Goal: Book appointment/travel/reservation

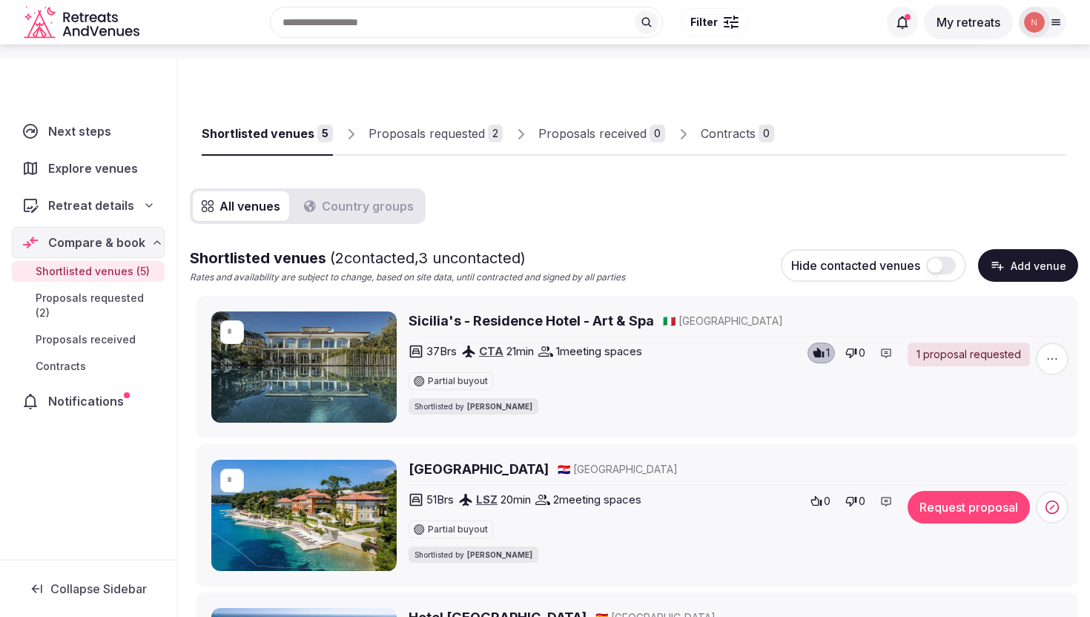
scroll to position [46, 0]
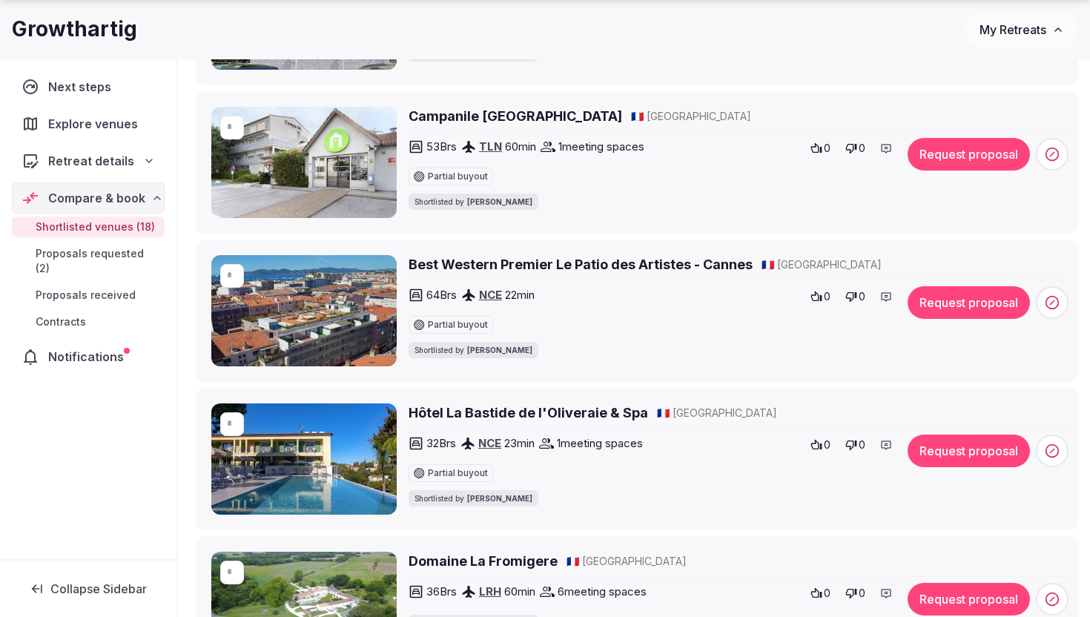
scroll to position [548, 0]
click at [489, 414] on h2 "Hôtel La Bastide de l'Oliveraie & Spa" at bounding box center [529, 412] width 240 height 19
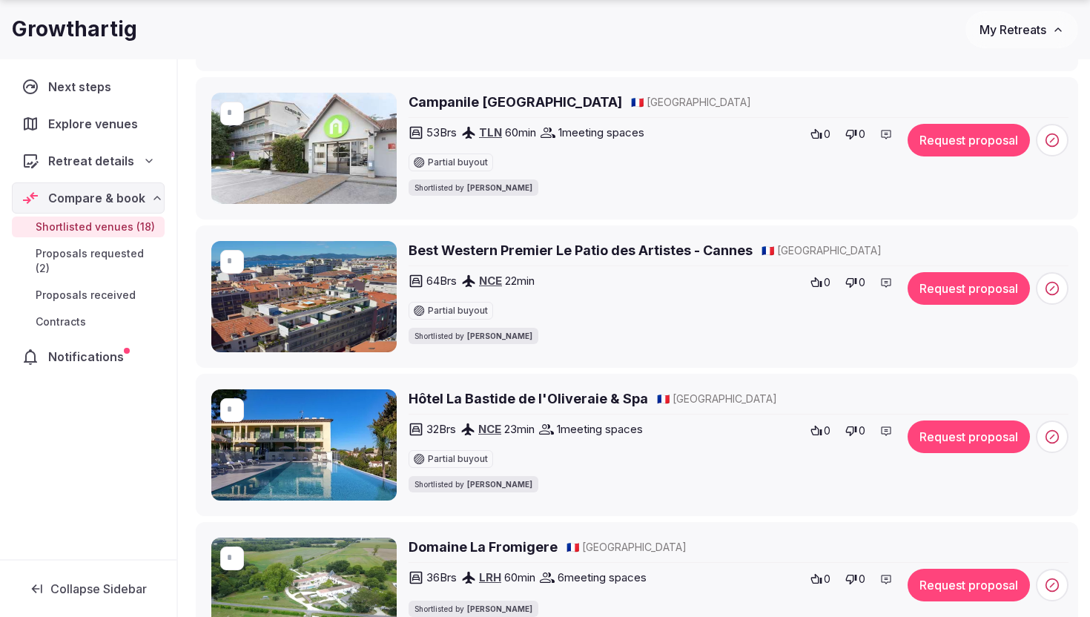
scroll to position [564, 0]
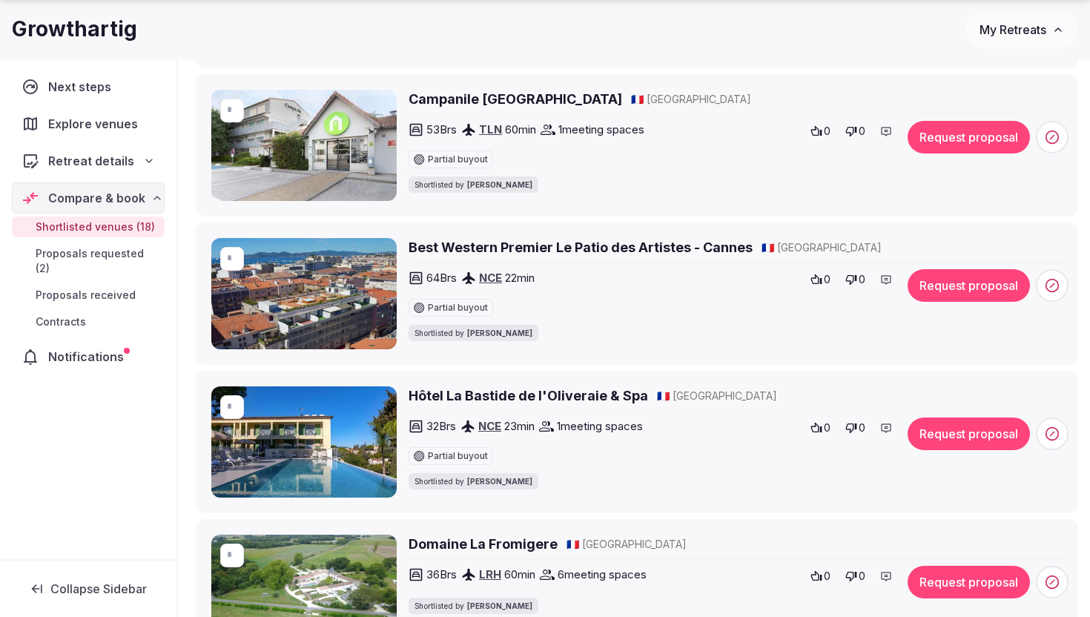
click at [971, 431] on button "Request proposal" at bounding box center [969, 434] width 122 height 33
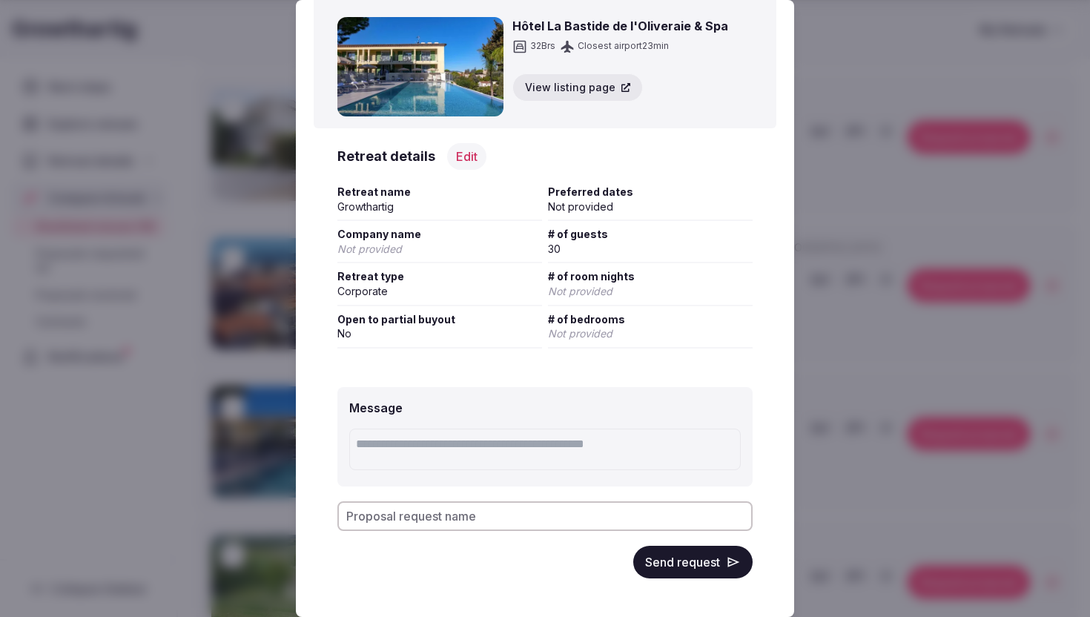
scroll to position [56, 0]
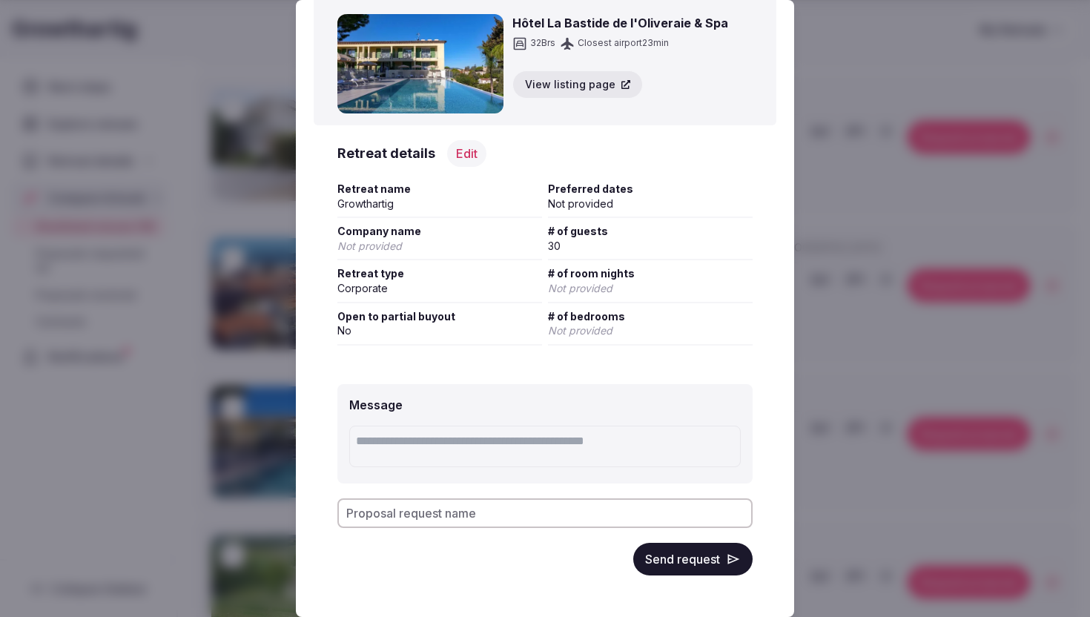
click at [717, 564] on button "Send request" at bounding box center [692, 559] width 119 height 33
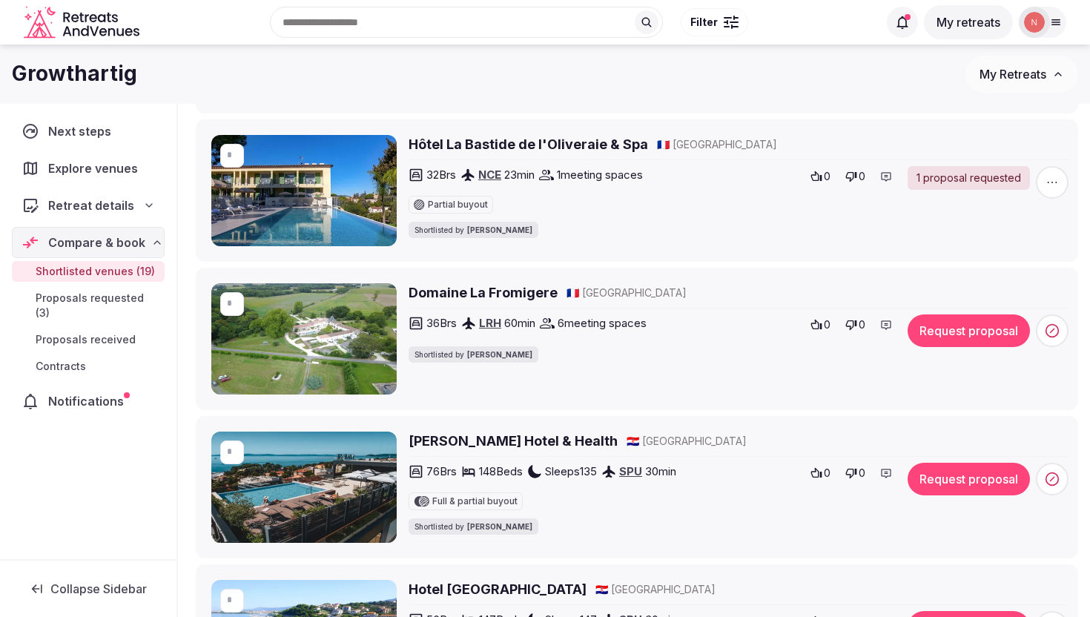
scroll to position [691, 0]
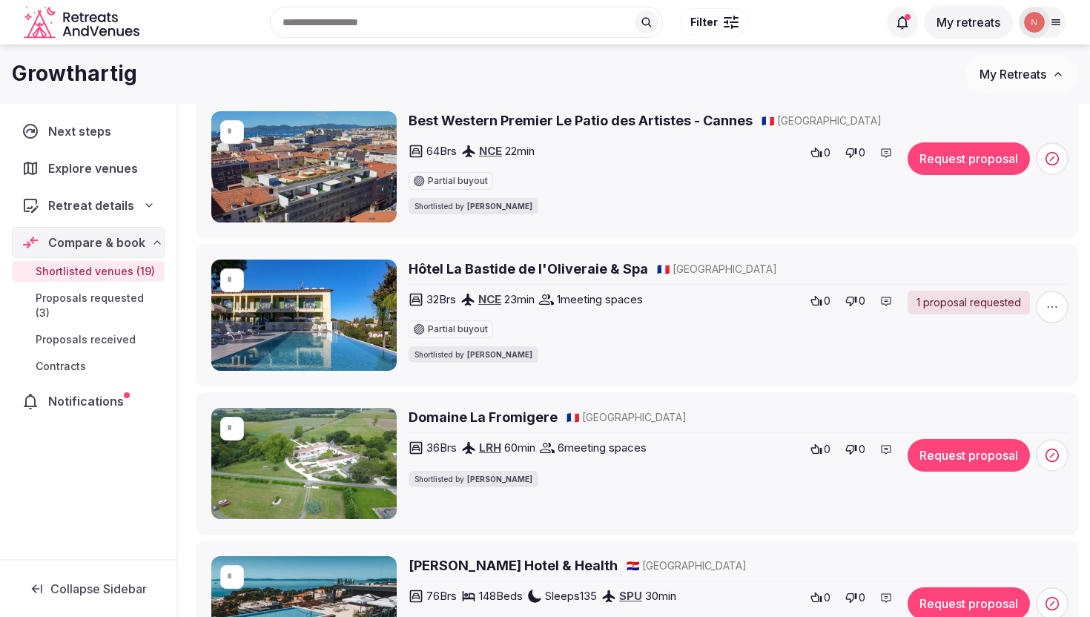
click at [531, 414] on h2 "Domaine La Fromigere" at bounding box center [483, 417] width 149 height 19
click at [938, 452] on button "Request proposal" at bounding box center [969, 455] width 122 height 33
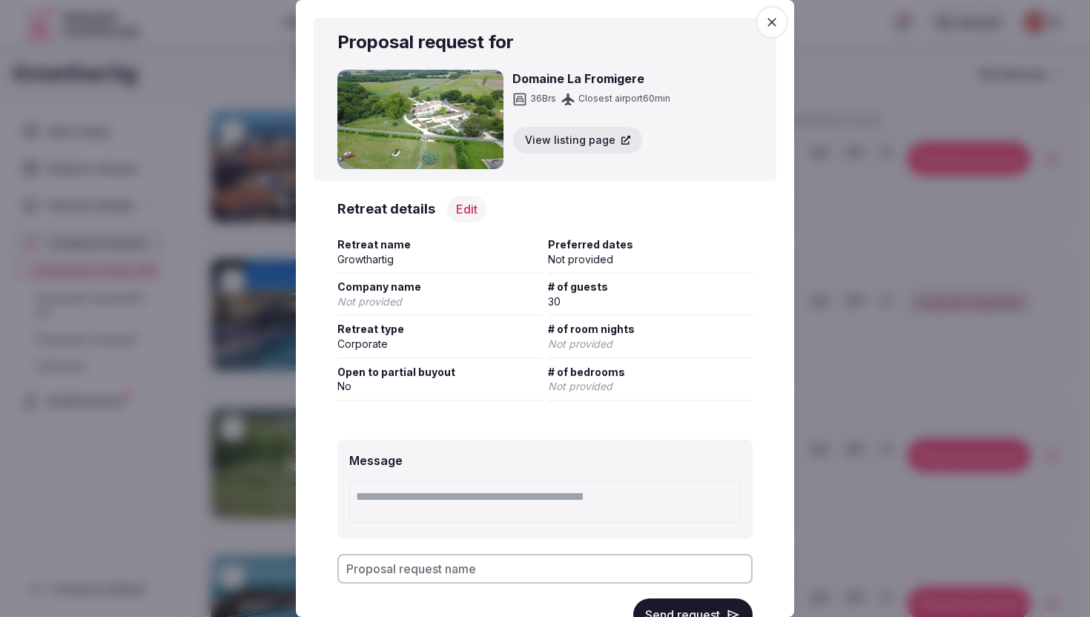
scroll to position [56, 0]
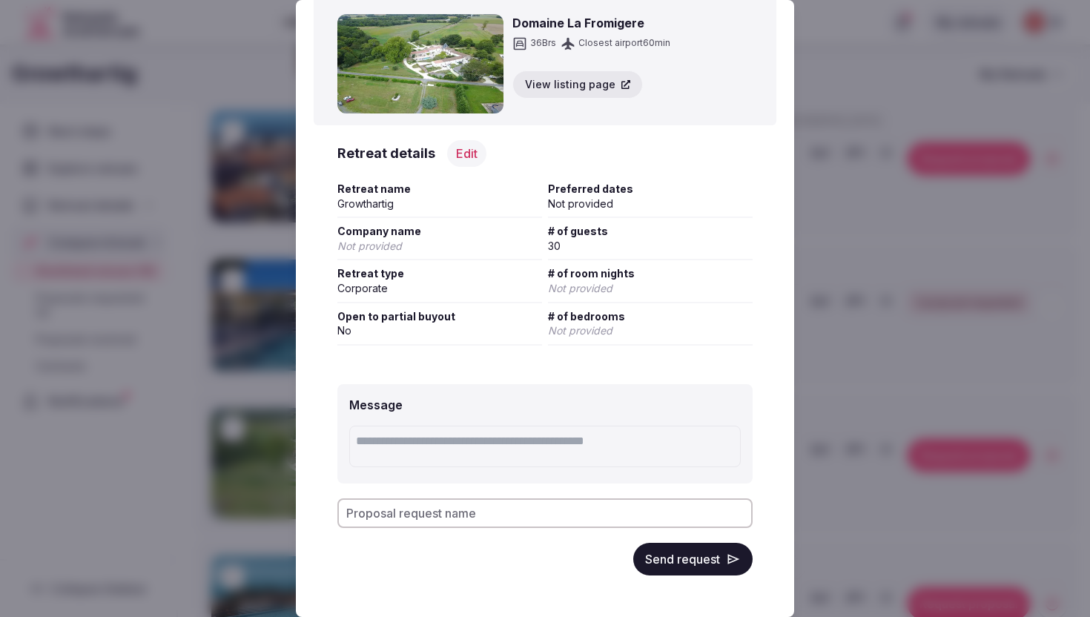
click at [587, 283] on span "Not provided" at bounding box center [580, 288] width 65 height 13
click at [667, 562] on button "Send request" at bounding box center [692, 559] width 119 height 33
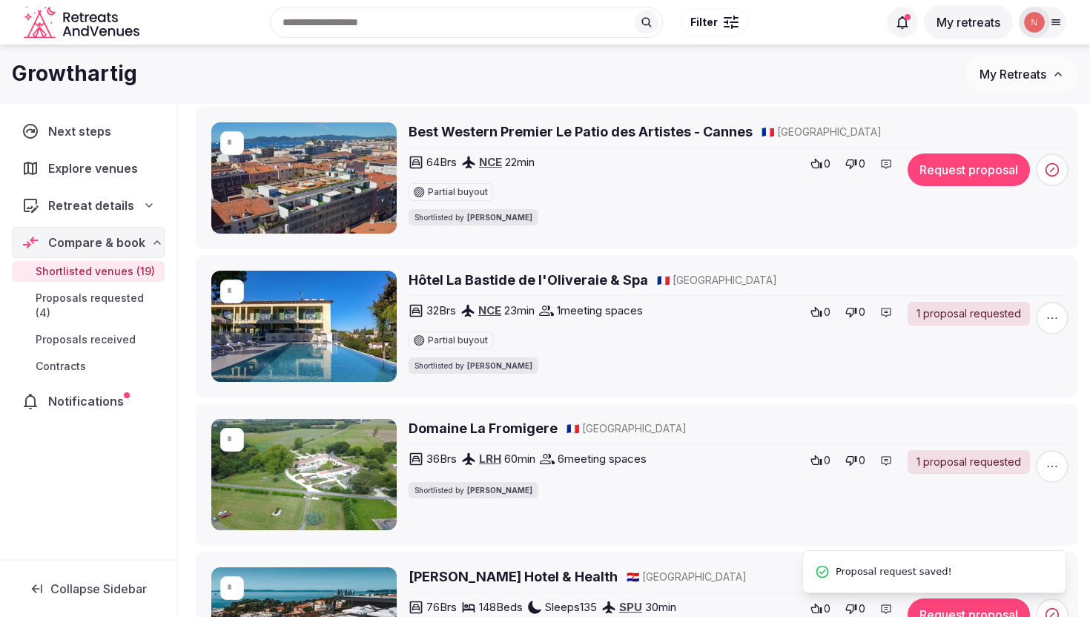
scroll to position [386, 0]
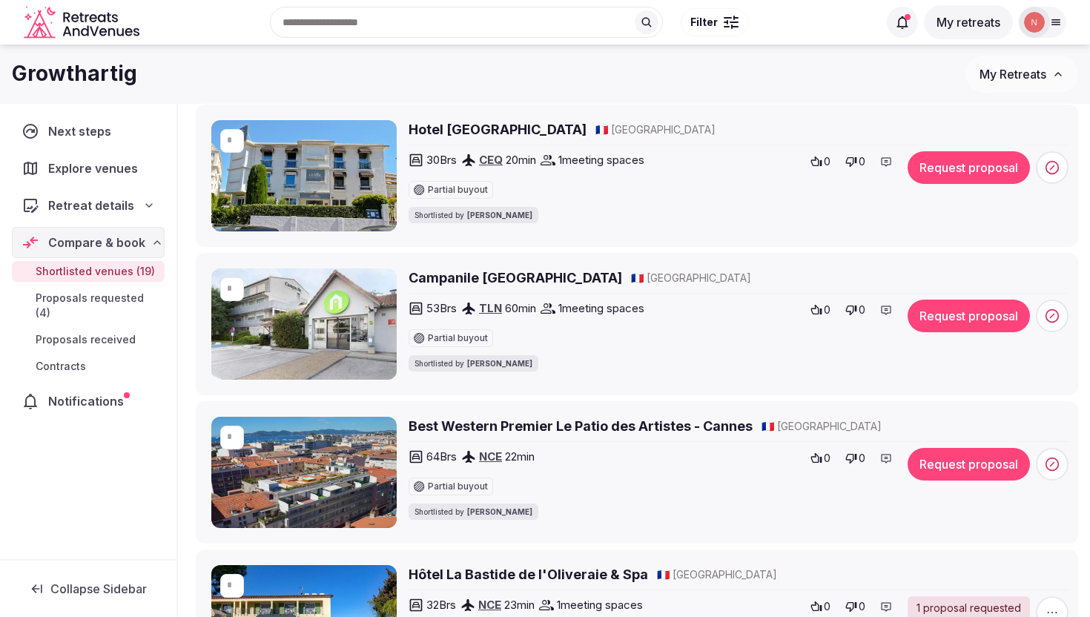
click at [550, 122] on h2 "Hotel La Villa Cannes Croisette" at bounding box center [498, 129] width 178 height 19
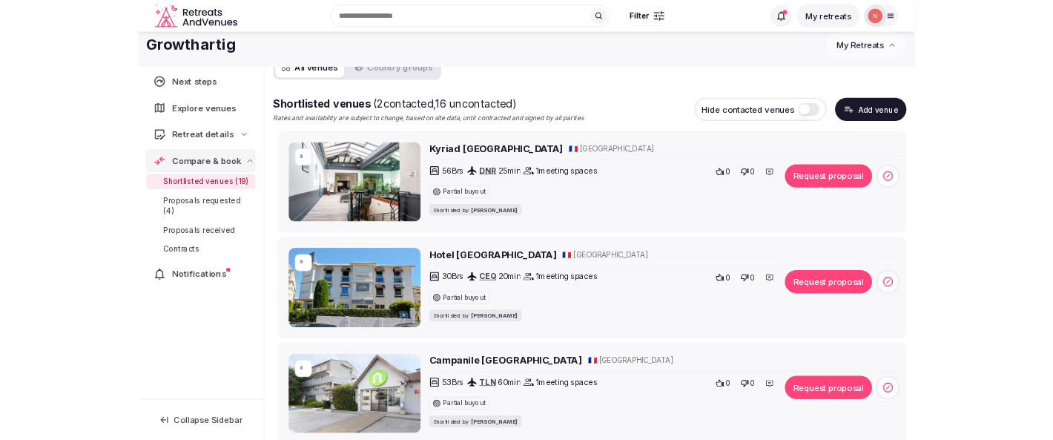
scroll to position [0, 0]
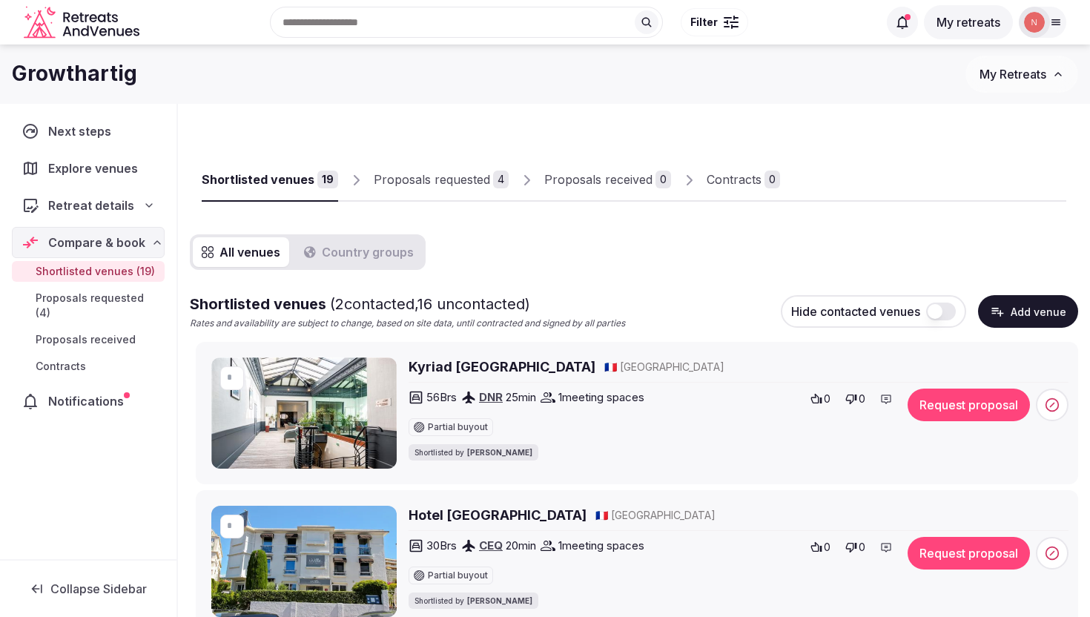
click at [462, 370] on h2 "Kyriad [GEOGRAPHIC_DATA]" at bounding box center [502, 366] width 187 height 19
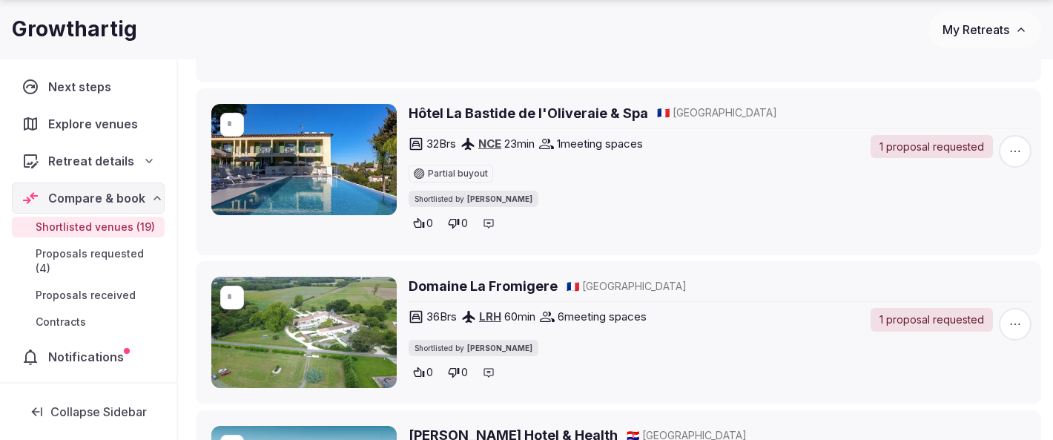
scroll to position [1000, 0]
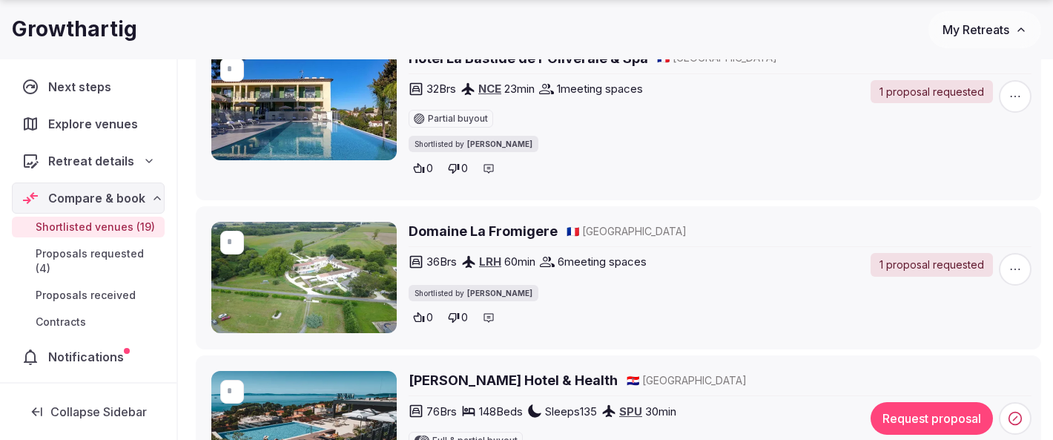
click at [127, 254] on span "Proposals requested (4)" at bounding box center [97, 261] width 123 height 30
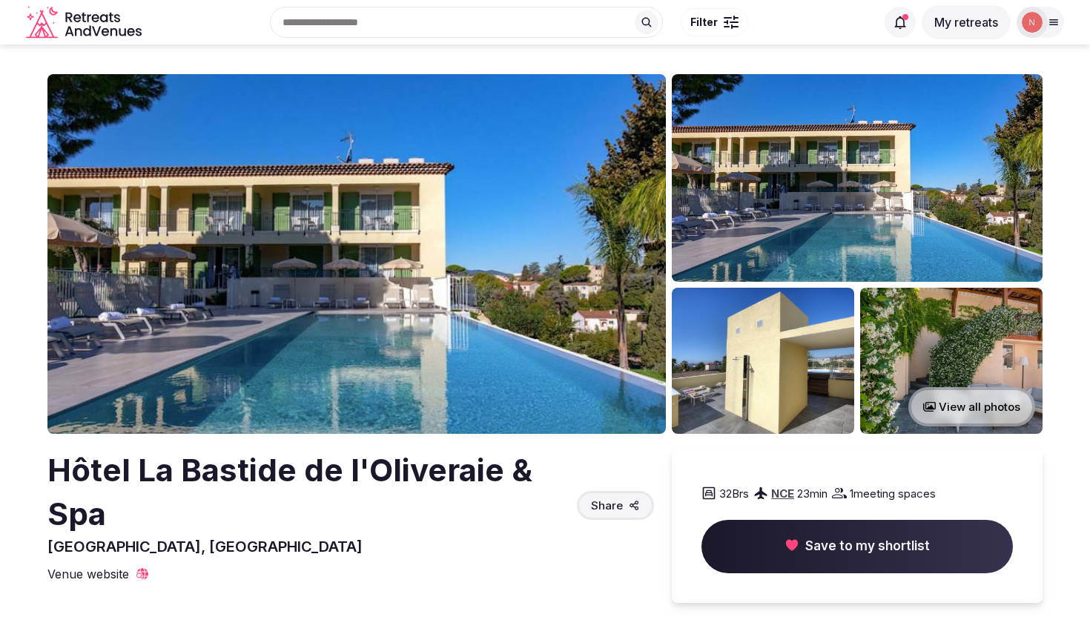
click at [545, 362] on img at bounding box center [356, 254] width 619 height 360
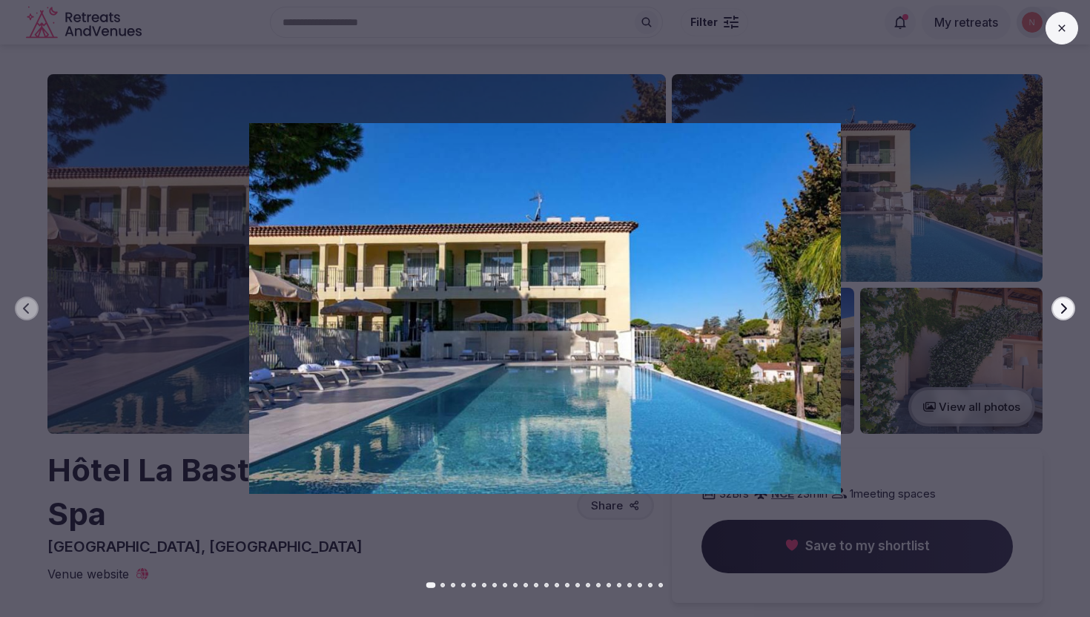
click at [1052, 310] on button "Next slide" at bounding box center [1064, 309] width 24 height 24
click at [1063, 309] on icon "button" at bounding box center [1064, 309] width 12 height 12
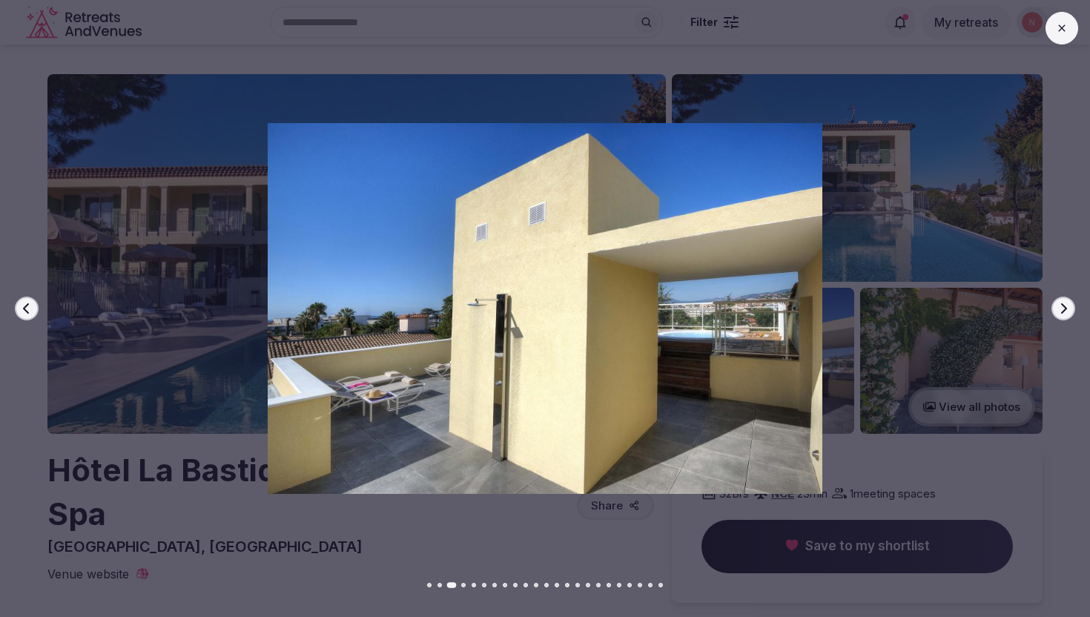
click at [1063, 310] on icon "button" at bounding box center [1064, 309] width 12 height 12
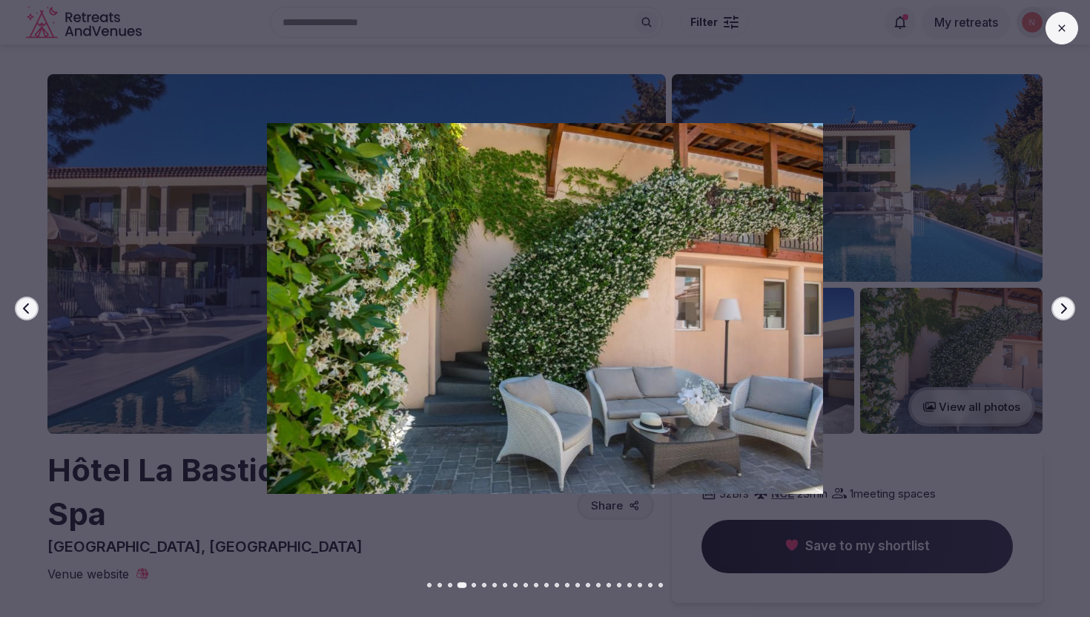
click at [1063, 310] on icon "button" at bounding box center [1064, 309] width 12 height 12
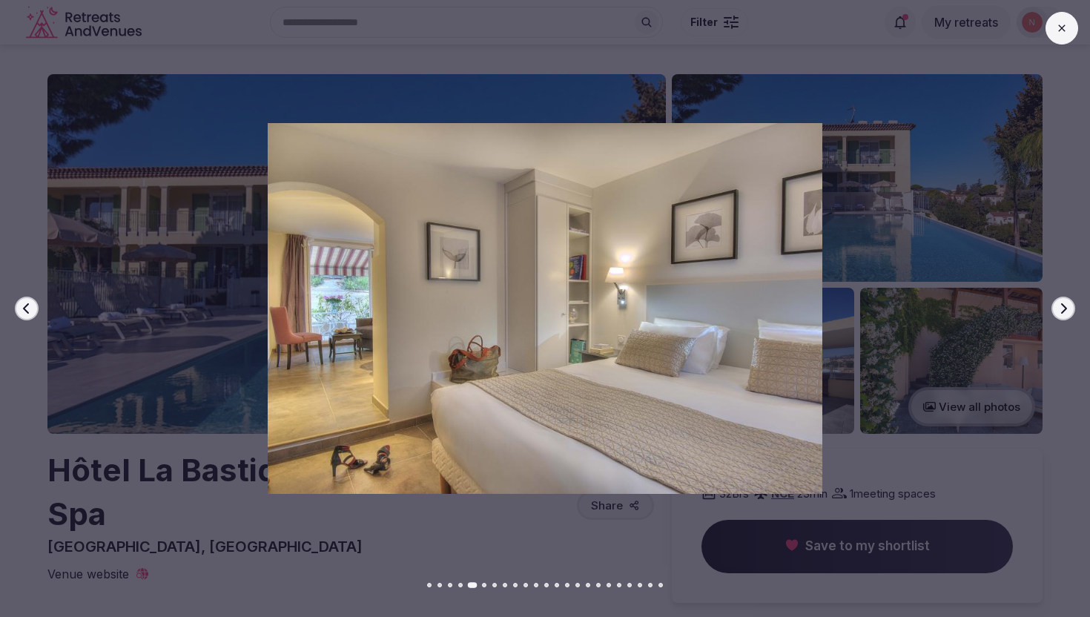
click at [1063, 310] on icon "button" at bounding box center [1064, 309] width 12 height 12
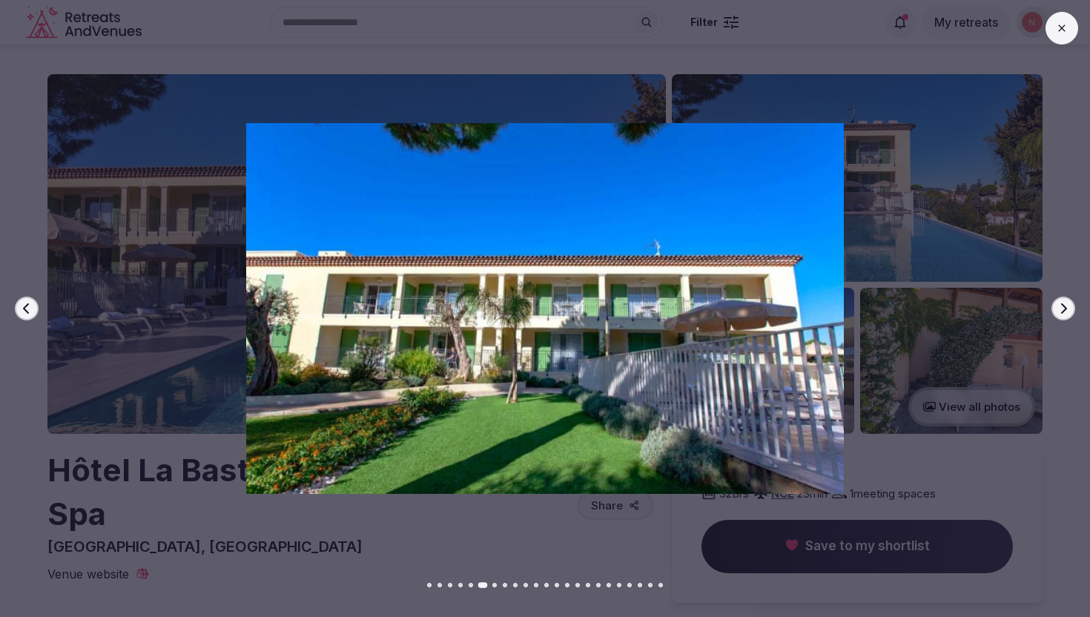
click at [1063, 310] on icon "button" at bounding box center [1064, 309] width 12 height 12
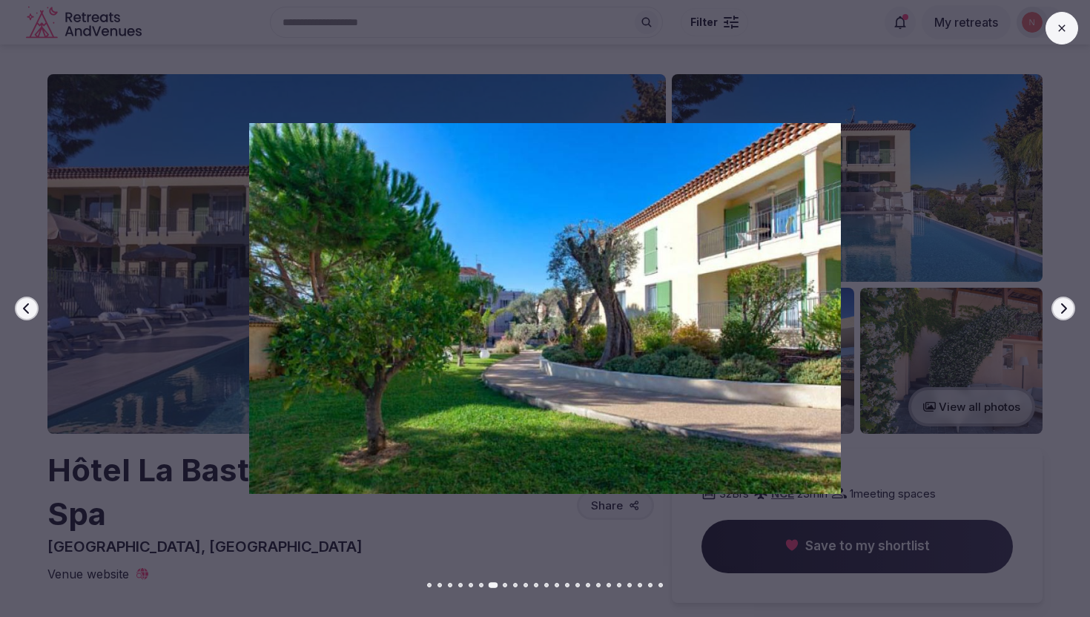
click at [1063, 310] on icon "button" at bounding box center [1064, 309] width 12 height 12
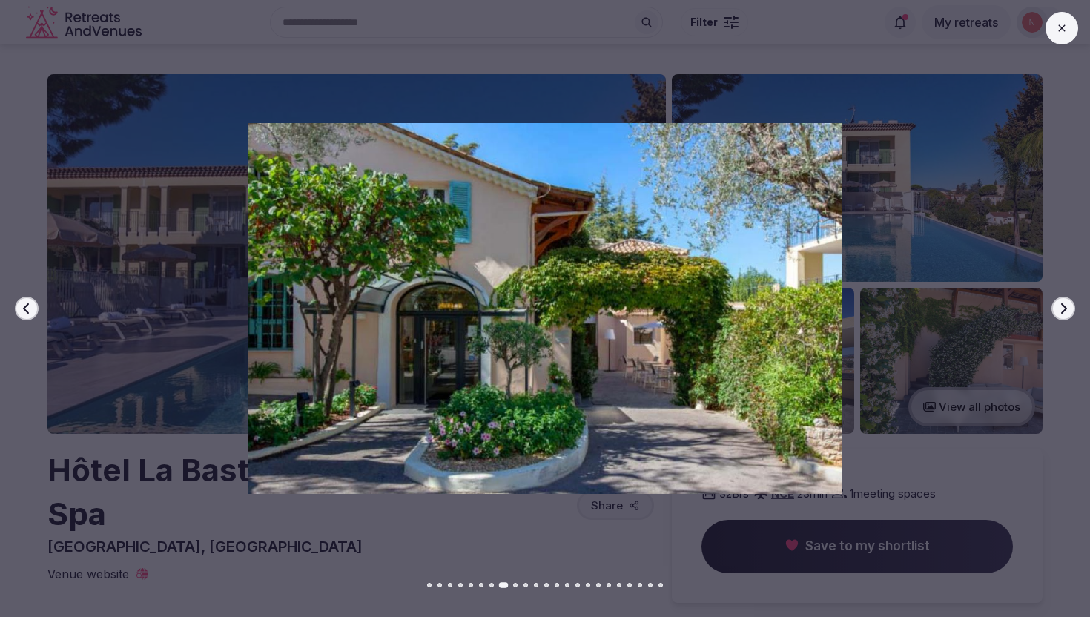
click at [1063, 310] on icon "button" at bounding box center [1064, 309] width 12 height 12
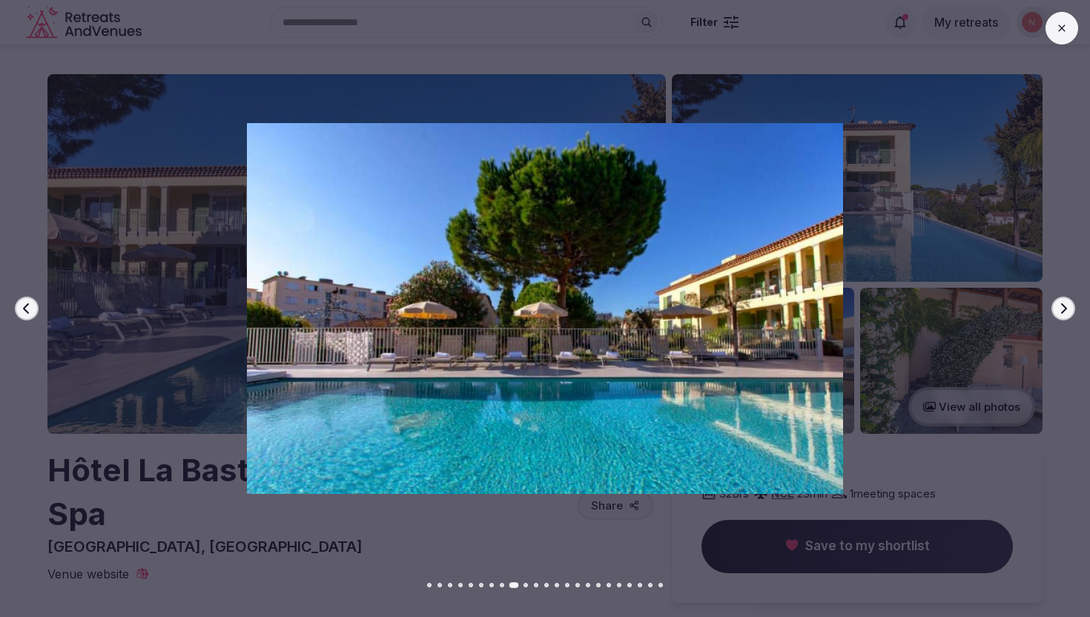
click at [1063, 310] on icon "button" at bounding box center [1064, 309] width 12 height 12
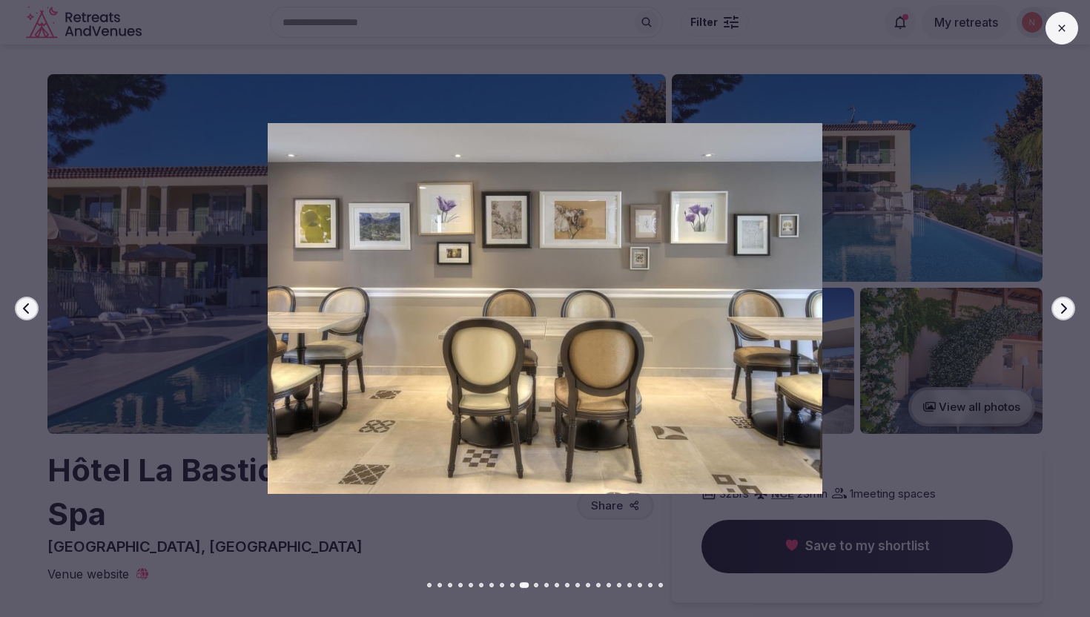
click at [1063, 310] on icon "button" at bounding box center [1064, 309] width 12 height 12
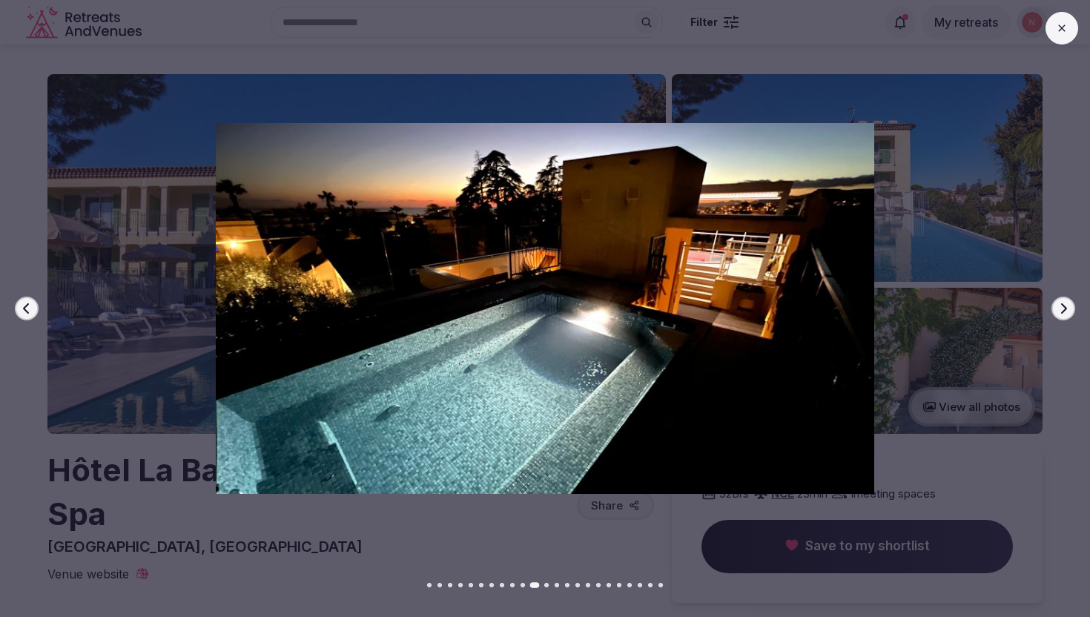
click at [1064, 311] on icon "button" at bounding box center [1064, 309] width 12 height 12
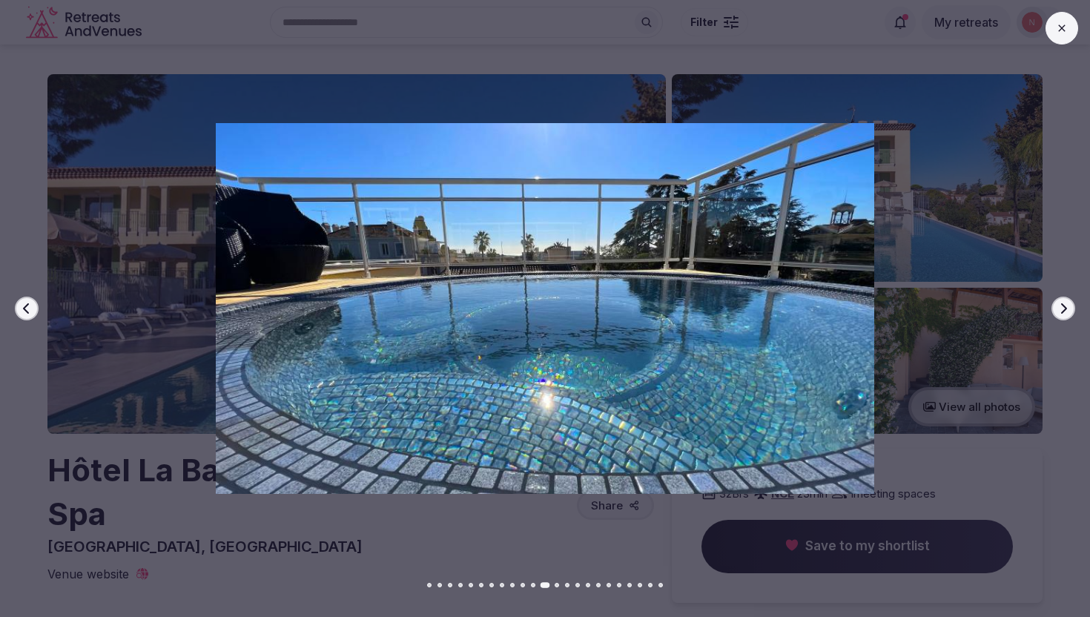
click at [1064, 312] on icon "button" at bounding box center [1064, 309] width 12 height 12
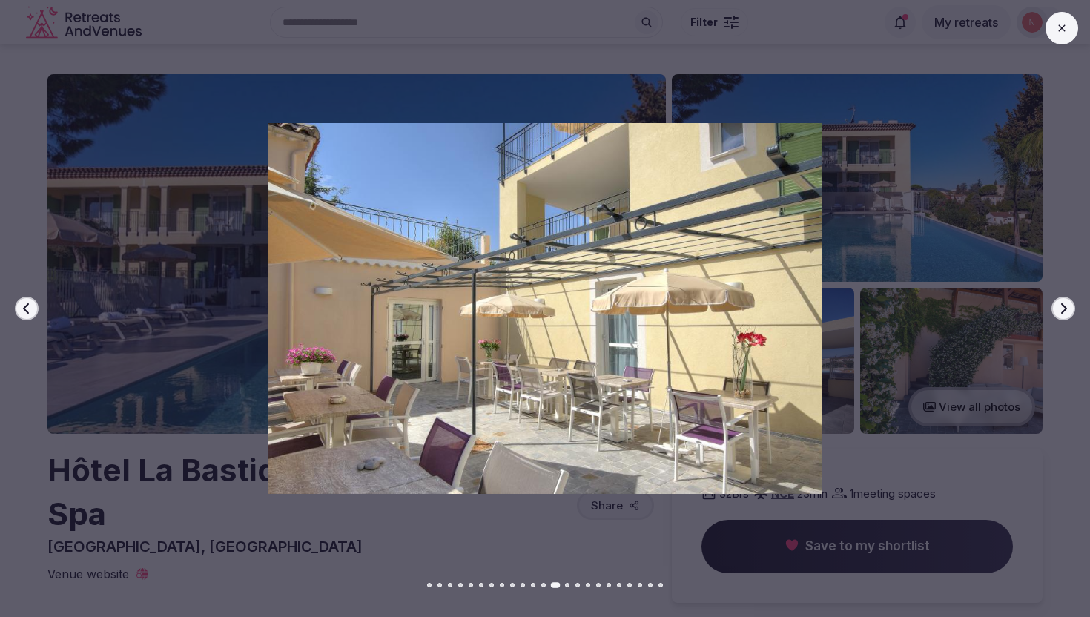
click at [1064, 312] on icon "button" at bounding box center [1064, 309] width 12 height 12
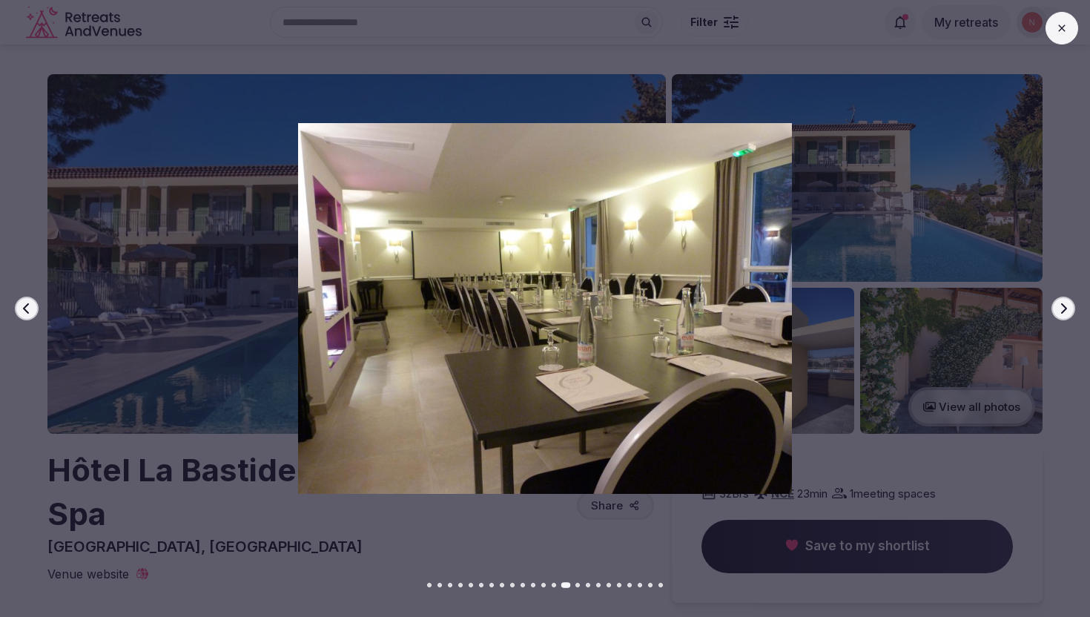
click at [1064, 312] on icon "button" at bounding box center [1064, 309] width 12 height 12
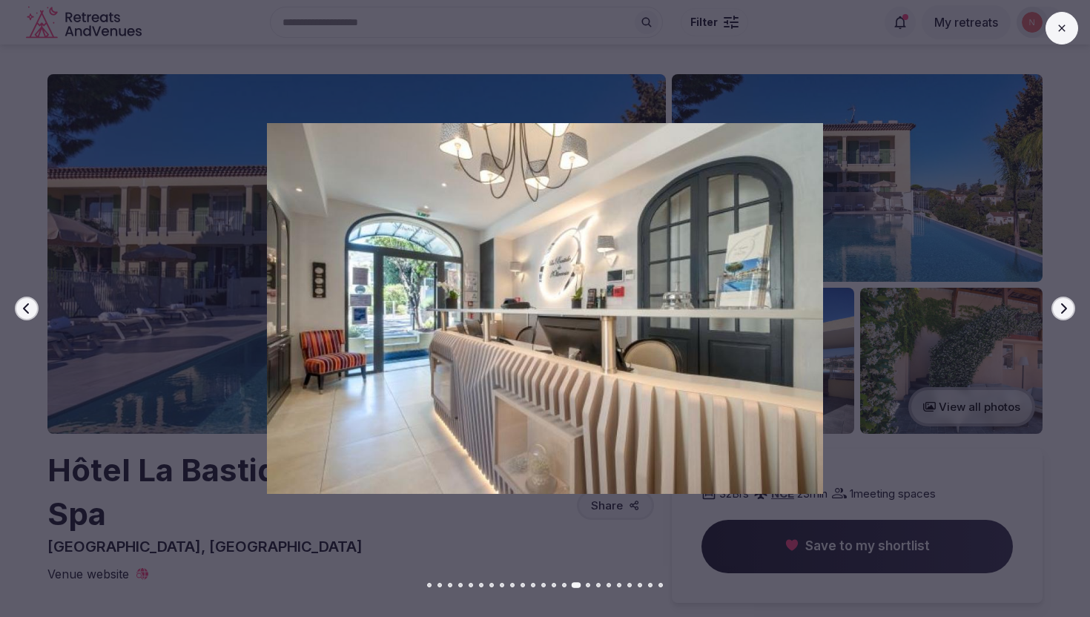
click at [1064, 312] on icon "button" at bounding box center [1064, 309] width 12 height 12
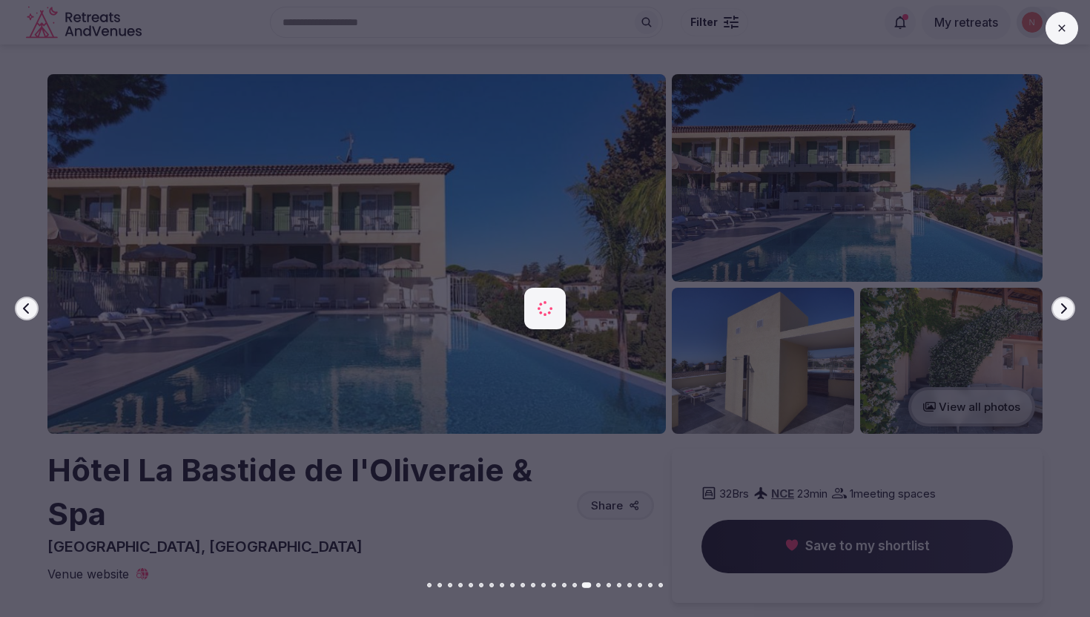
click at [1064, 312] on icon "button" at bounding box center [1064, 309] width 12 height 12
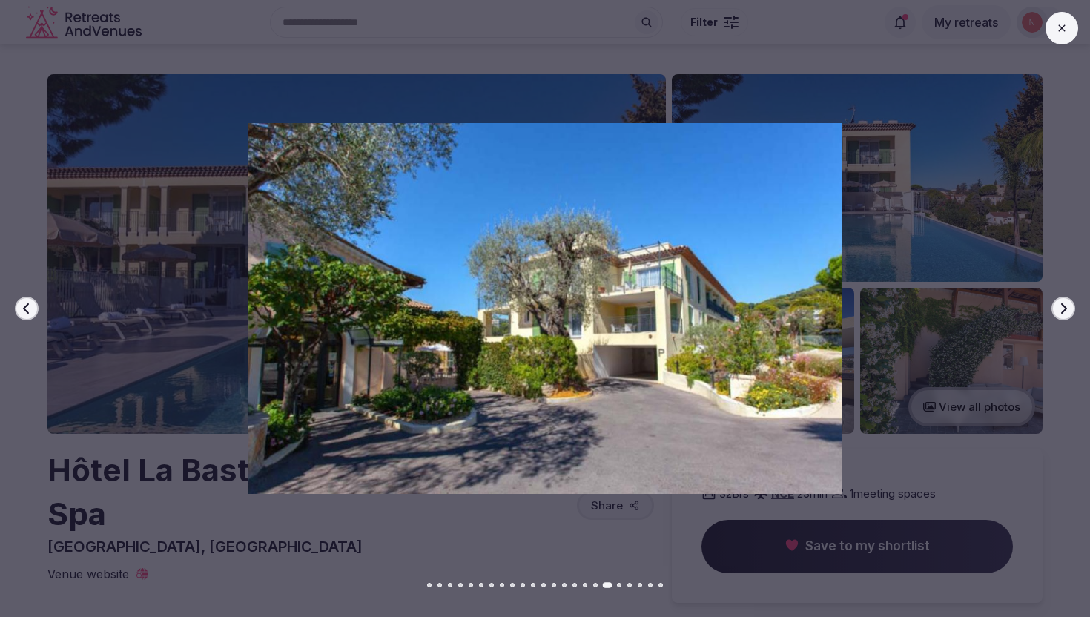
click at [1064, 312] on icon "button" at bounding box center [1064, 309] width 12 height 12
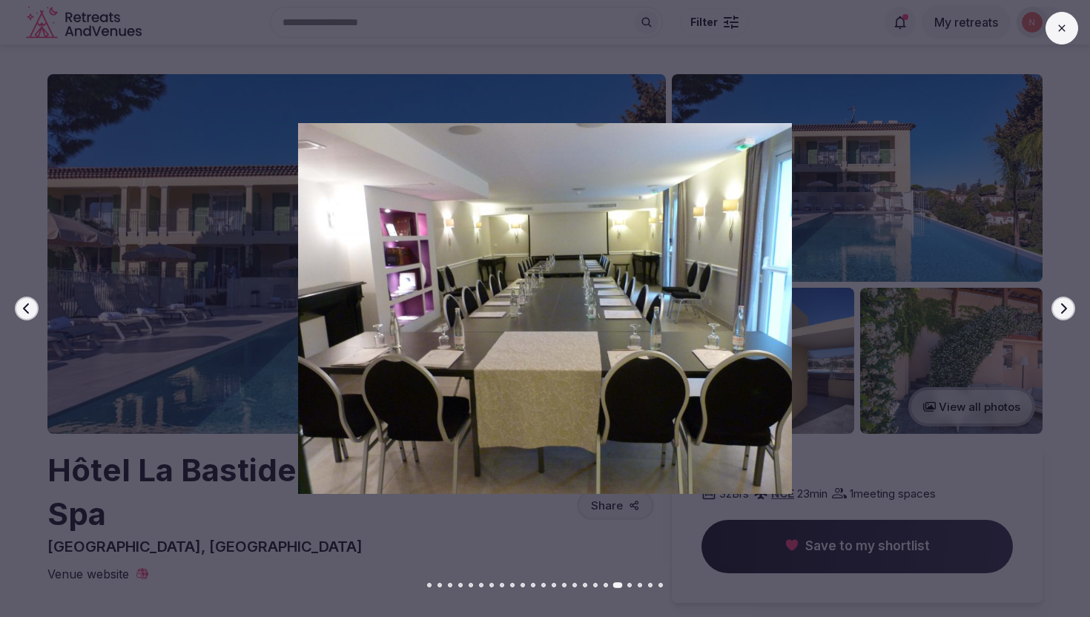
click at [1064, 312] on icon "button" at bounding box center [1064, 309] width 12 height 12
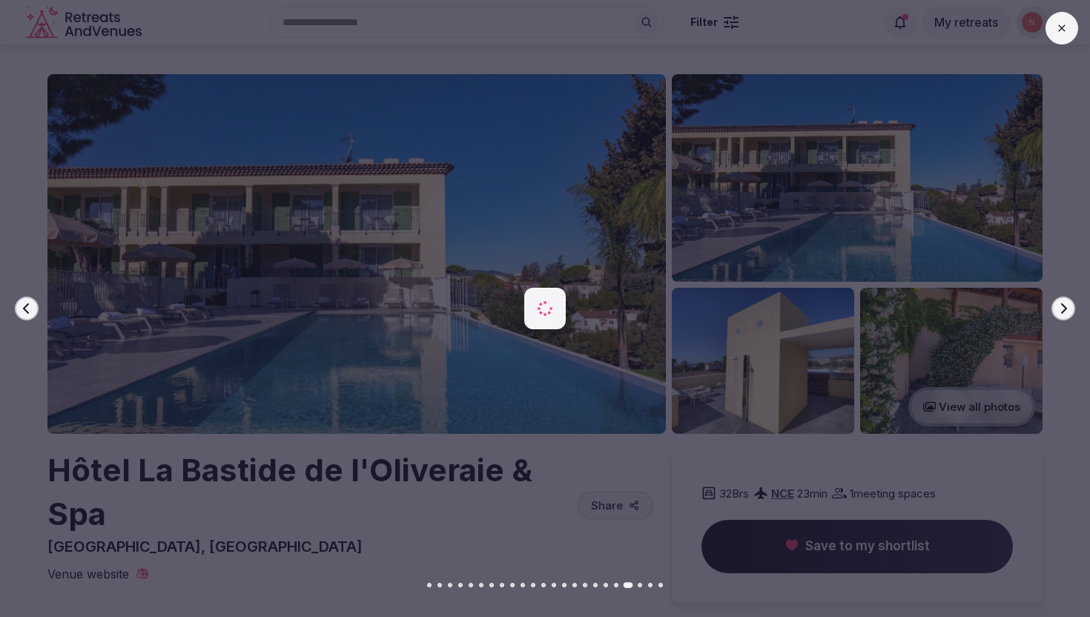
click at [1064, 312] on icon "button" at bounding box center [1064, 309] width 12 height 12
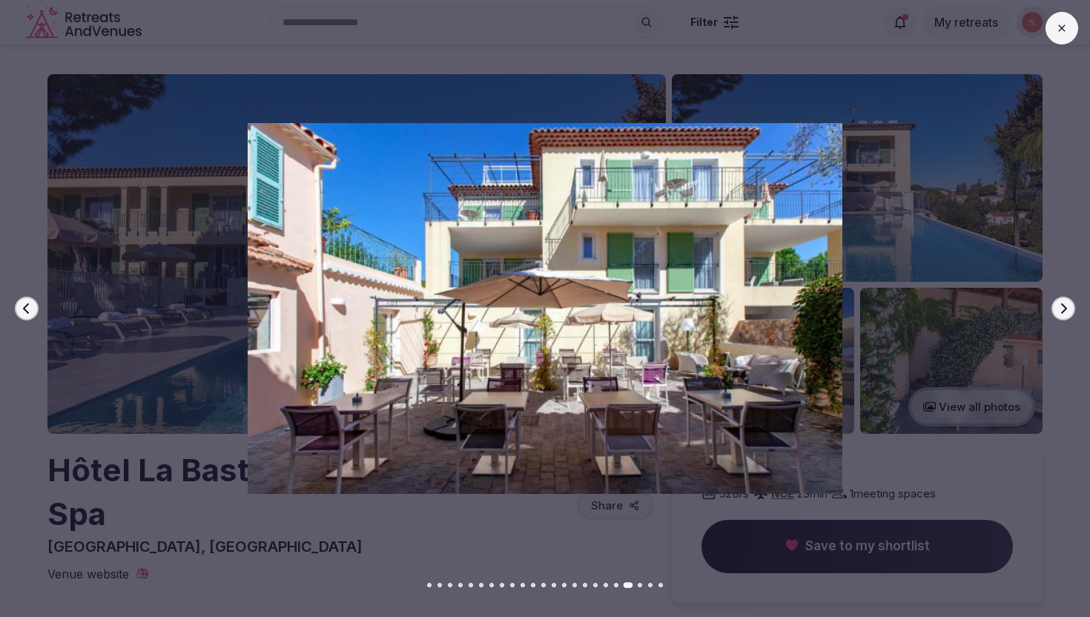
click at [1064, 312] on icon "button" at bounding box center [1064, 309] width 12 height 12
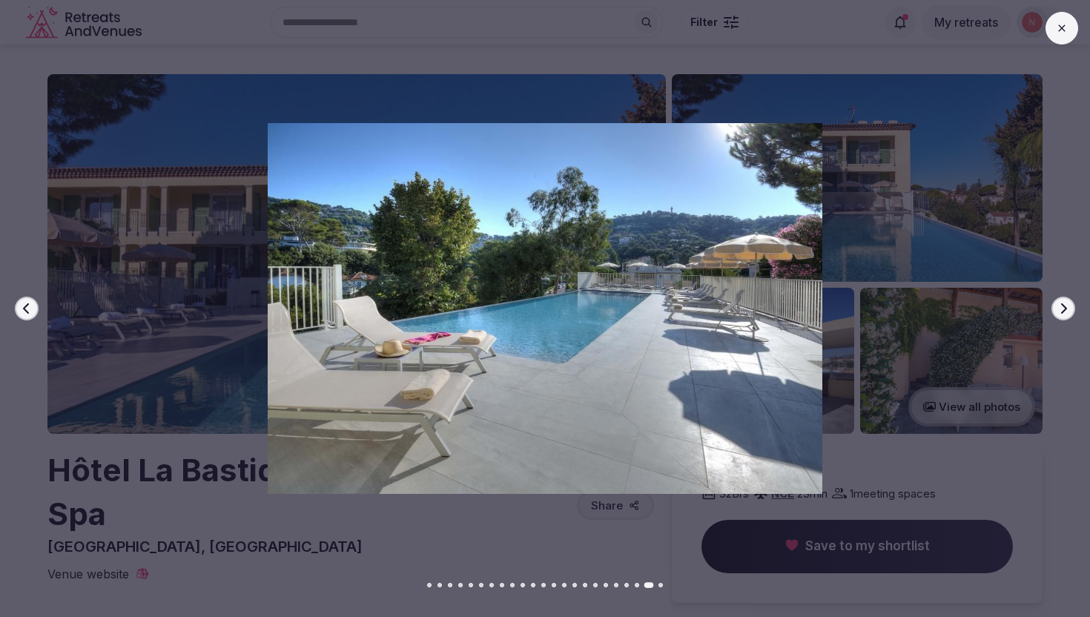
click at [1064, 312] on icon "button" at bounding box center [1064, 309] width 12 height 12
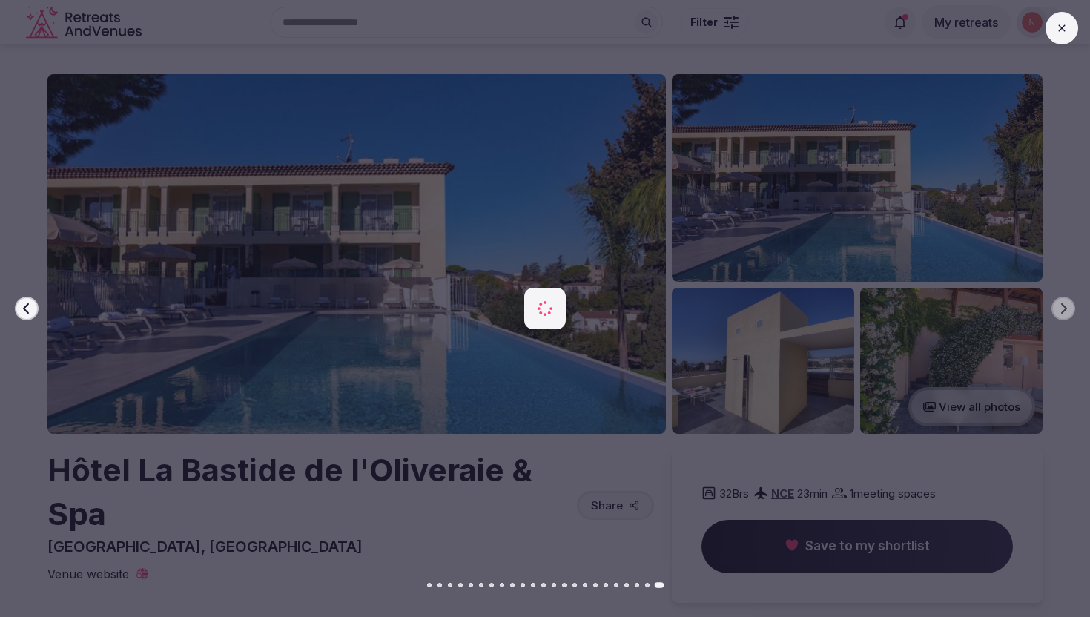
click at [617, 515] on div "Previous slide Next slide" at bounding box center [545, 308] width 1090 height 617
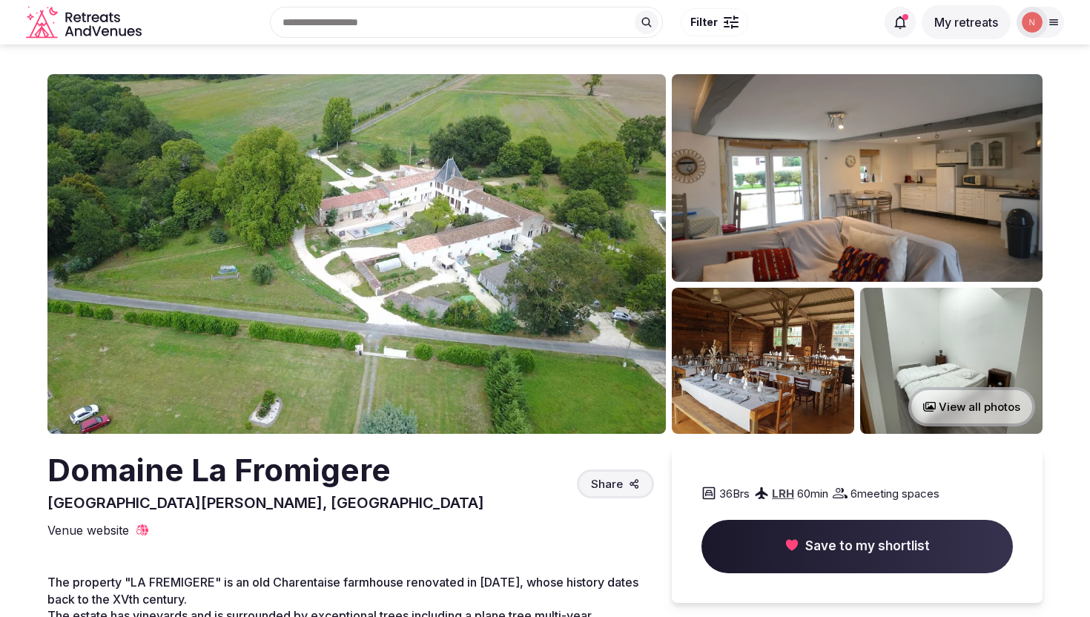
click at [510, 368] on img at bounding box center [356, 254] width 619 height 360
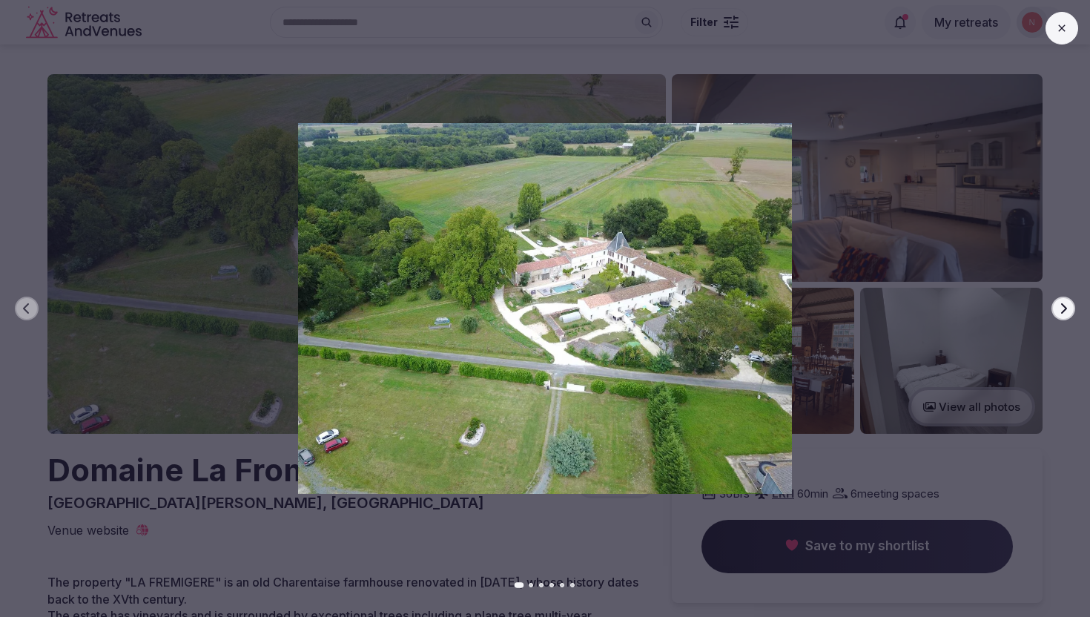
click at [1065, 314] on button "Next slide" at bounding box center [1064, 309] width 24 height 24
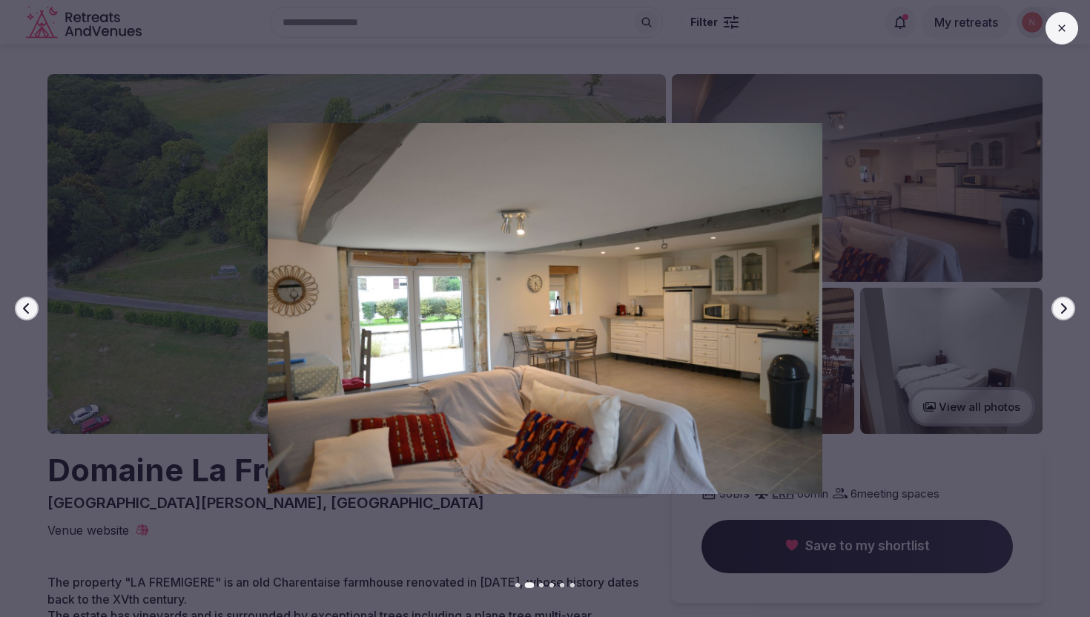
click at [1065, 314] on button "Next slide" at bounding box center [1064, 309] width 24 height 24
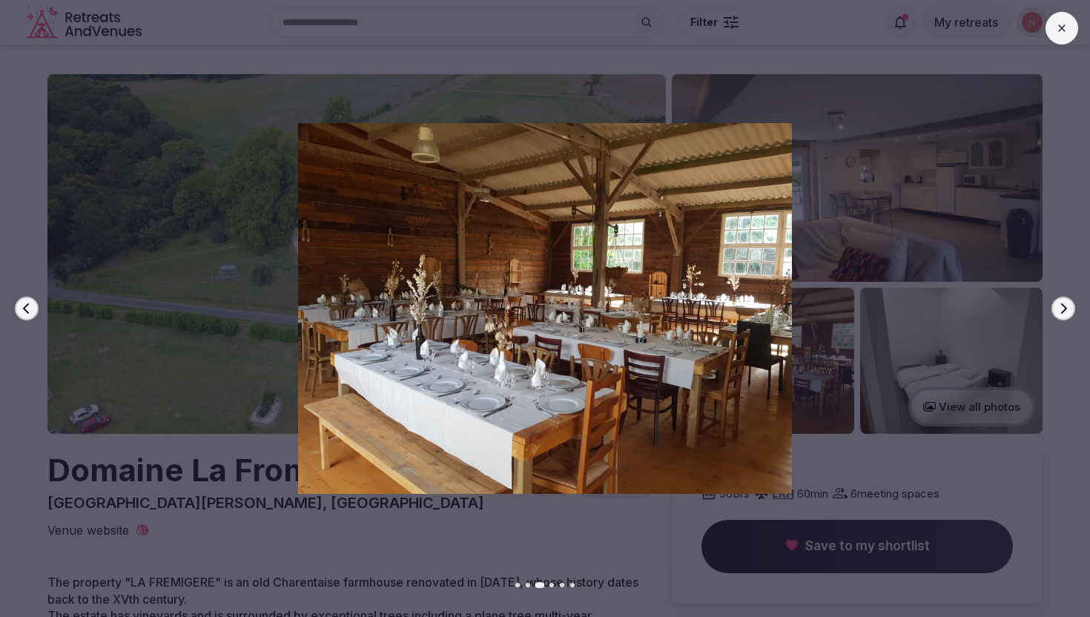
click at [1065, 314] on button "Next slide" at bounding box center [1064, 309] width 24 height 24
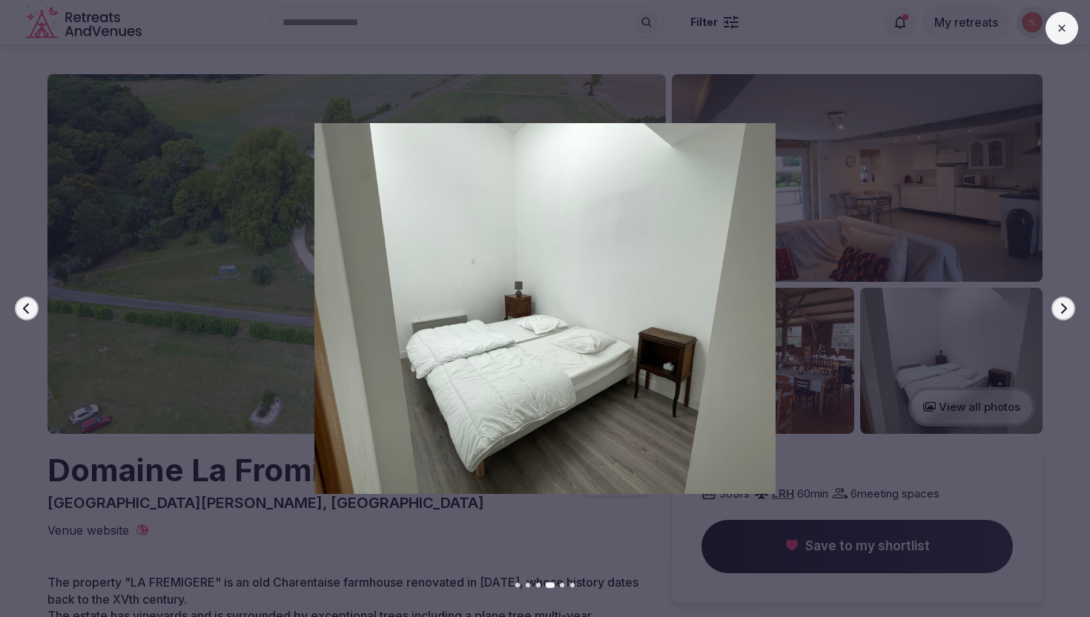
click at [1065, 314] on button "Next slide" at bounding box center [1064, 309] width 24 height 24
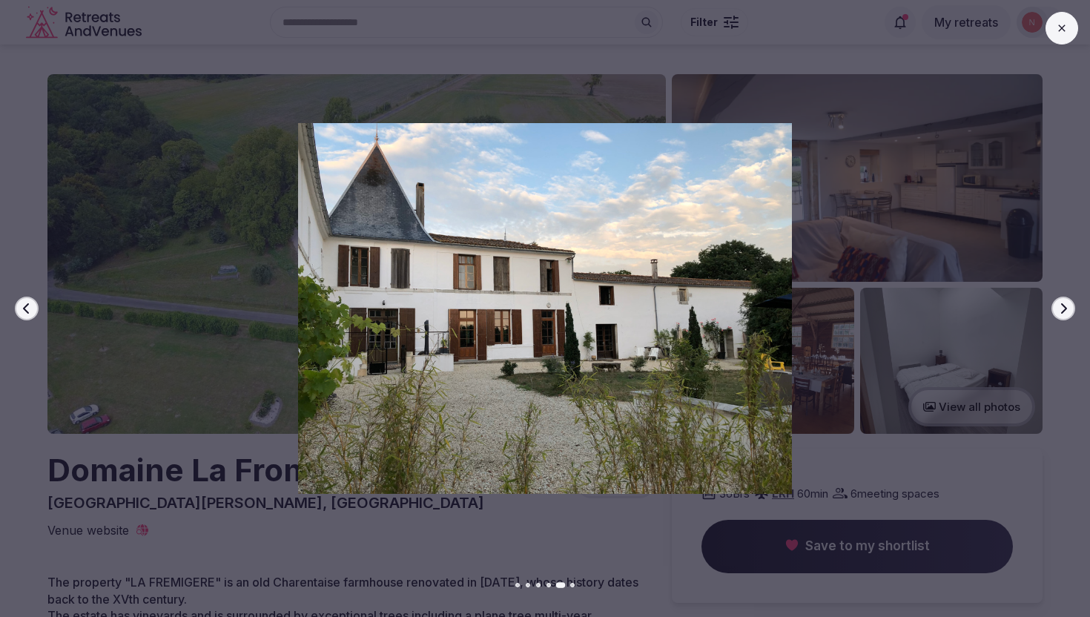
click at [1065, 314] on button "Next slide" at bounding box center [1064, 309] width 24 height 24
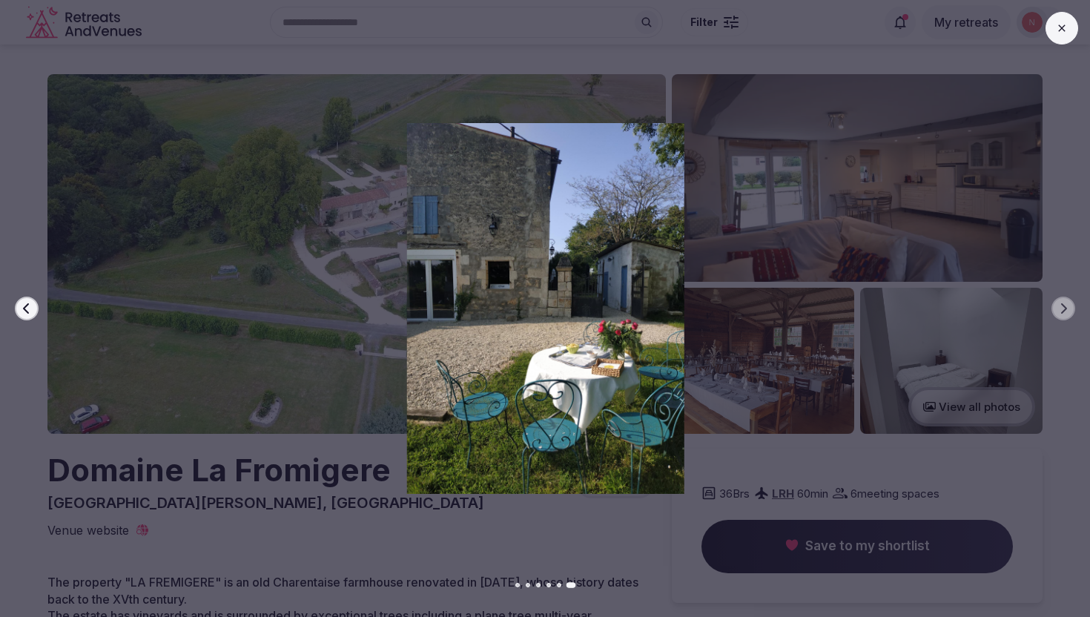
click at [748, 449] on img at bounding box center [545, 308] width 763 height 370
click at [241, 464] on img at bounding box center [545, 308] width 763 height 370
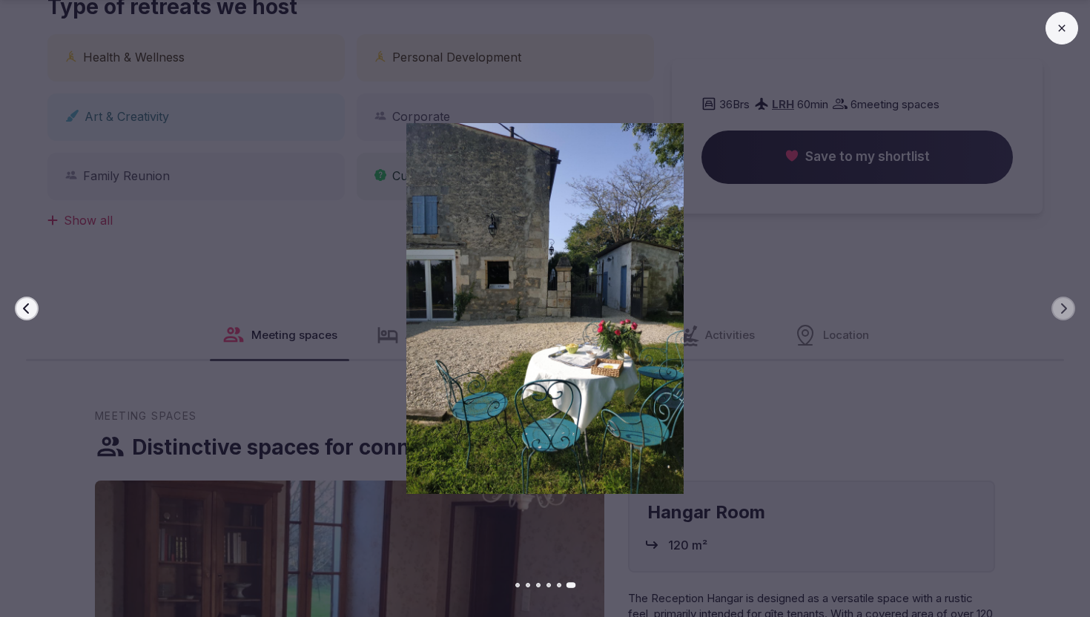
scroll to position [1222, 0]
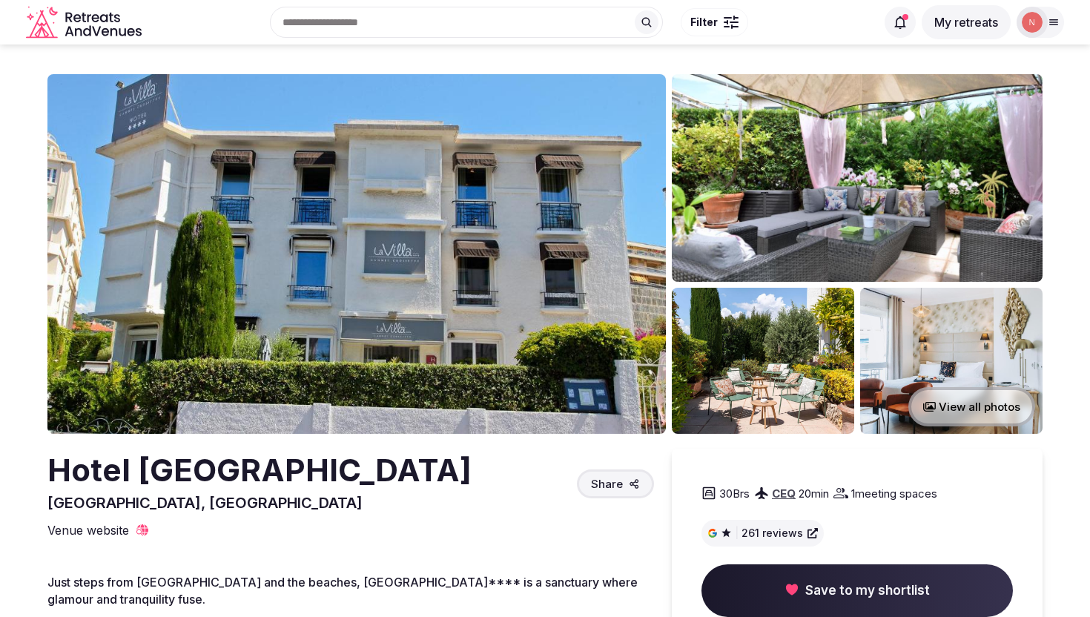
click at [524, 142] on img at bounding box center [356, 254] width 619 height 360
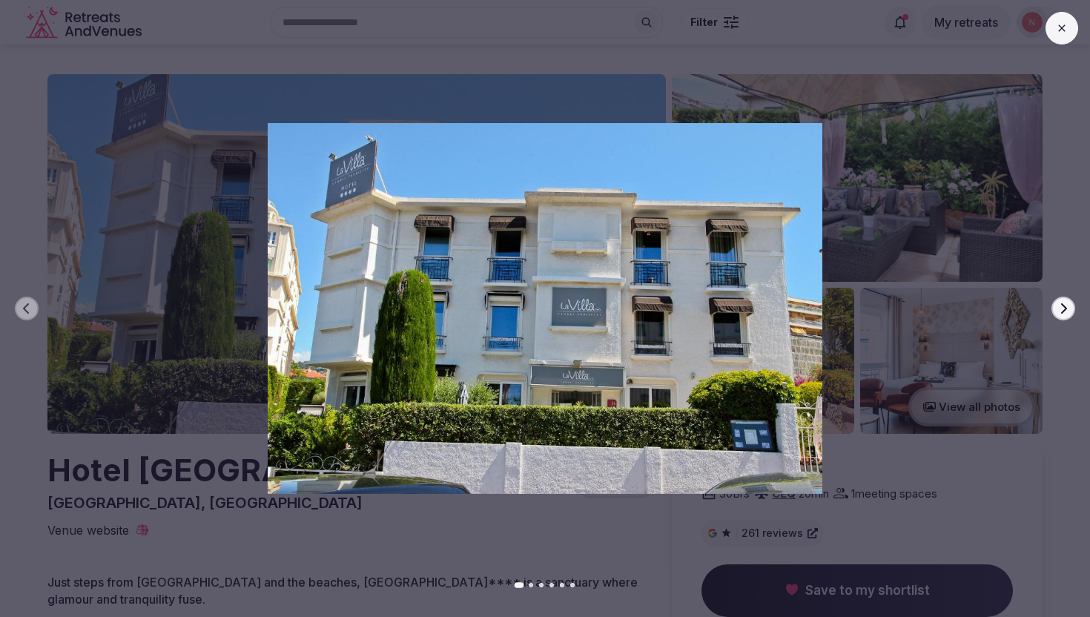
click at [1069, 309] on button "Next slide" at bounding box center [1064, 309] width 24 height 24
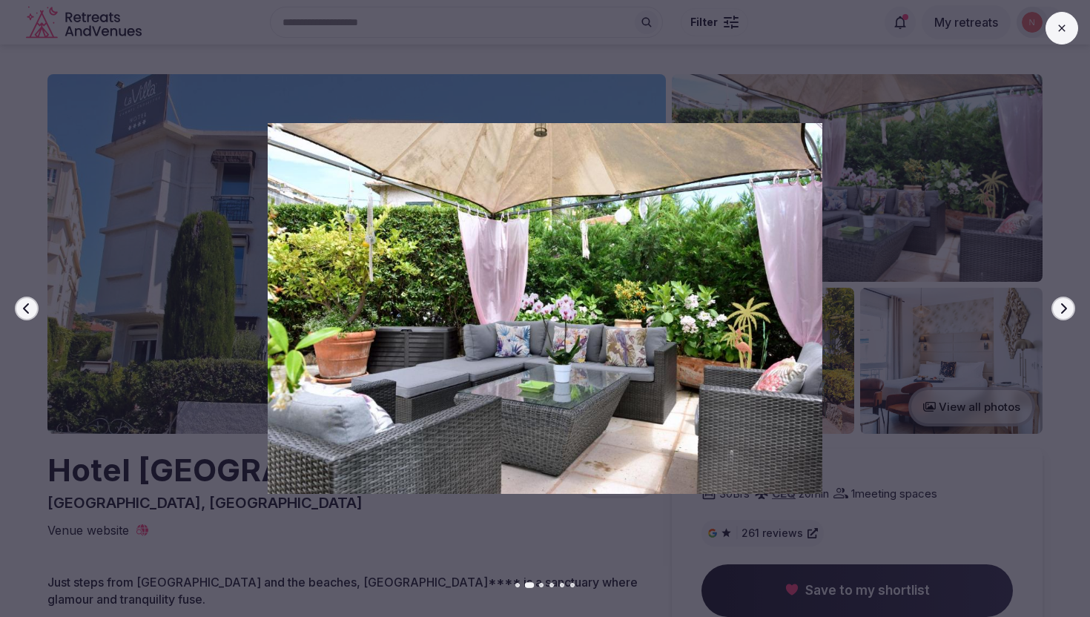
click at [1069, 309] on button "Next slide" at bounding box center [1064, 309] width 24 height 24
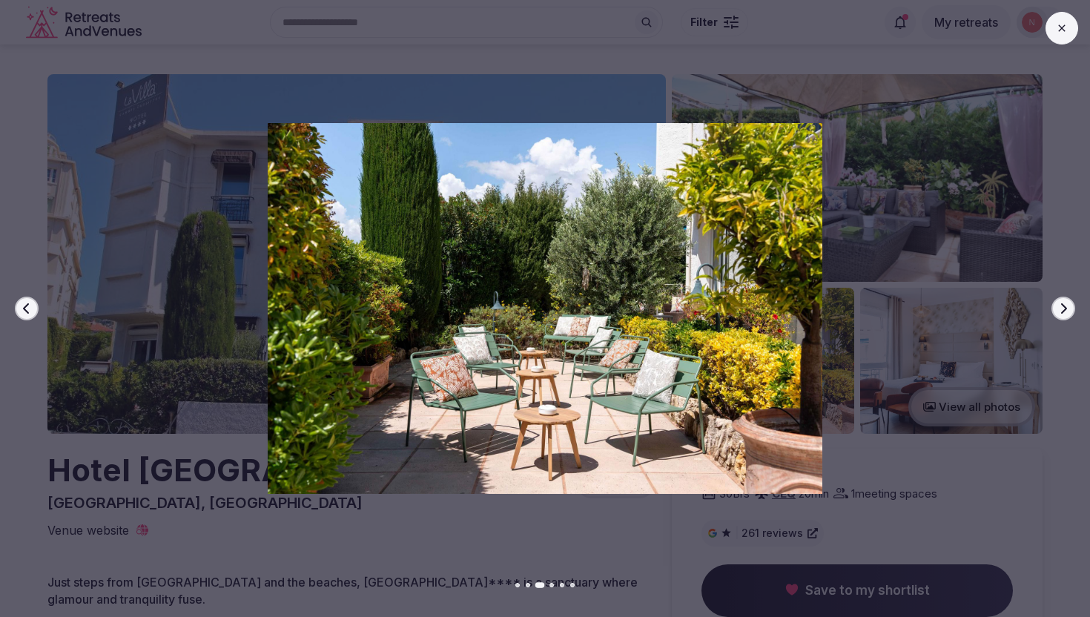
click at [1069, 309] on button "Next slide" at bounding box center [1064, 309] width 24 height 24
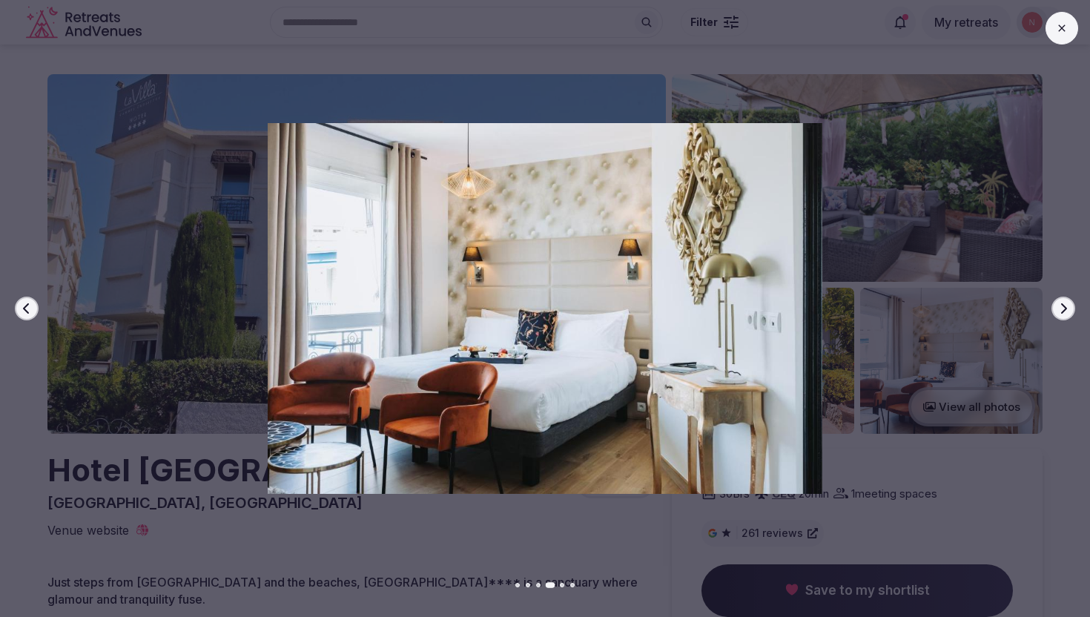
click at [1069, 309] on button "Next slide" at bounding box center [1064, 309] width 24 height 24
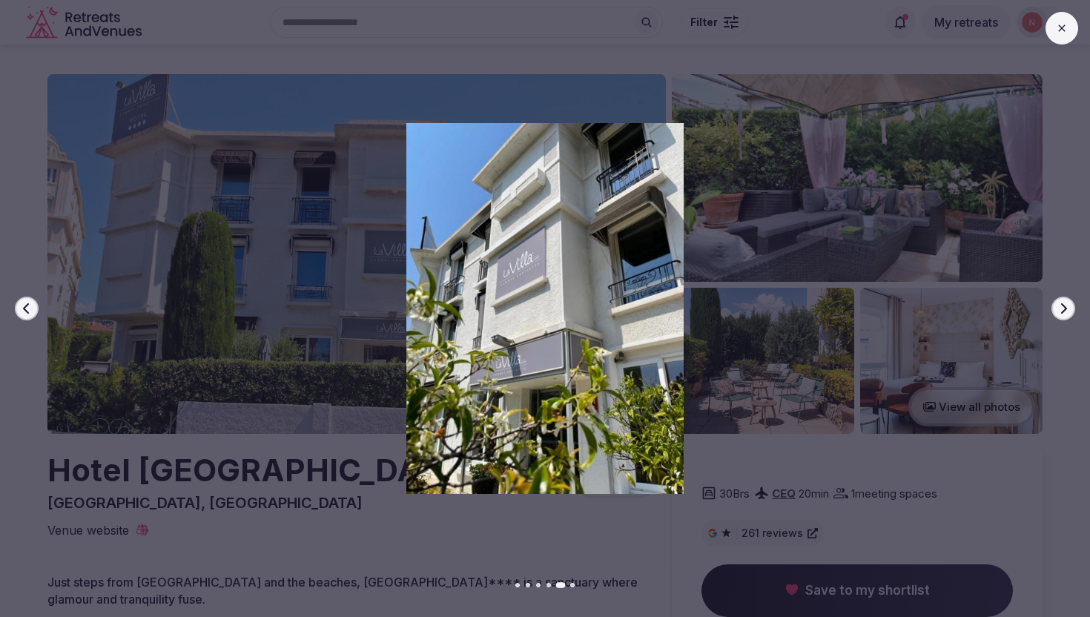
click at [1069, 309] on button "Next slide" at bounding box center [1064, 309] width 24 height 24
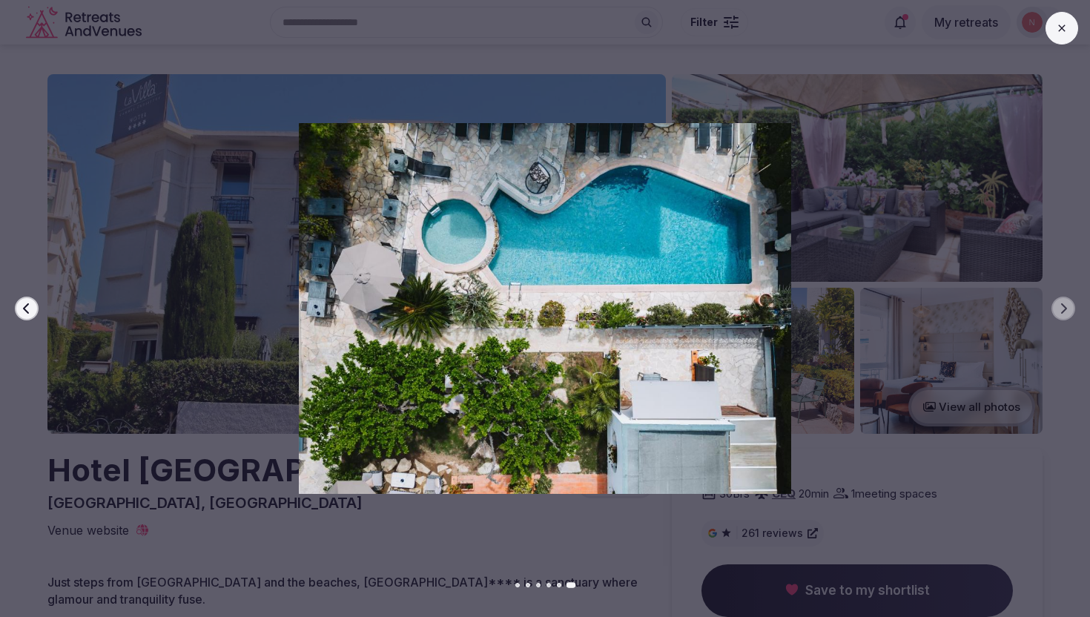
click at [939, 434] on div at bounding box center [539, 308] width 1102 height 370
click at [376, 556] on div "Previous slide Next slide" at bounding box center [545, 308] width 1090 height 617
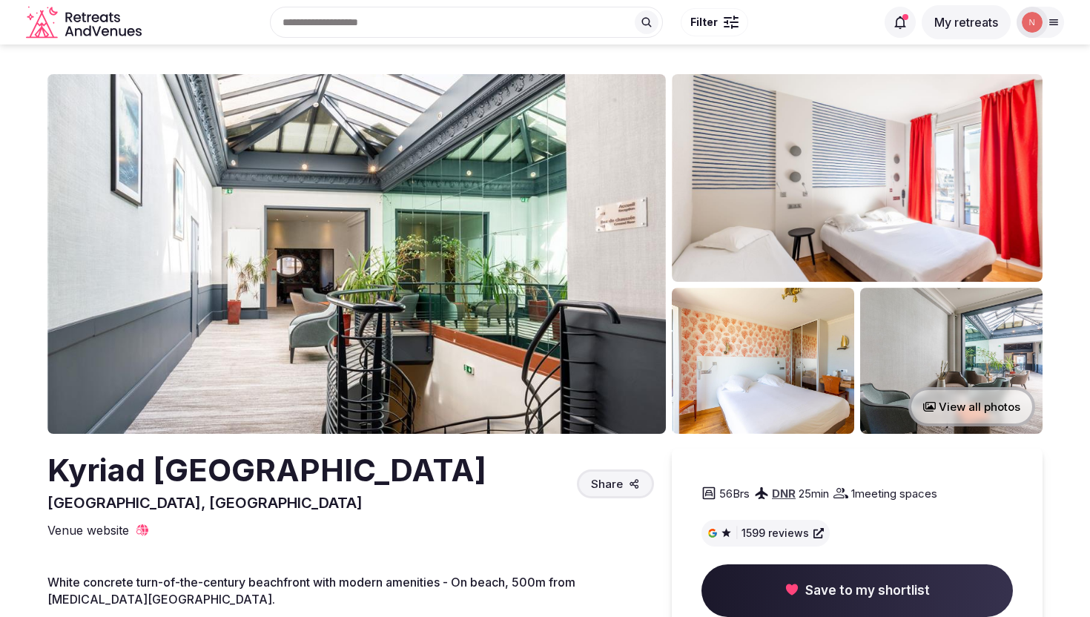
scroll to position [13, 0]
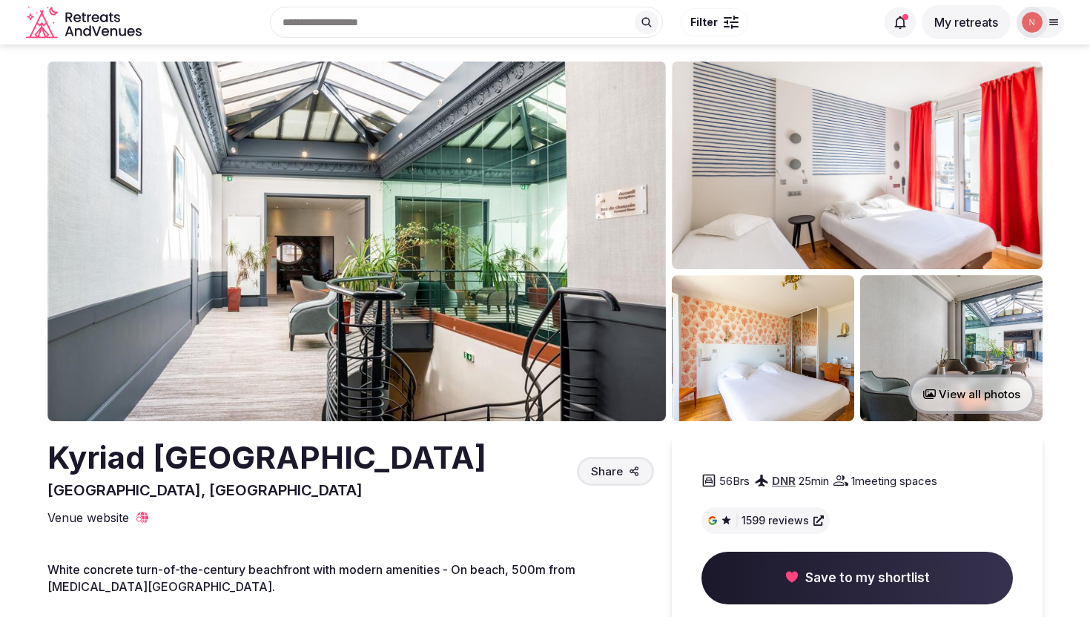
click at [446, 392] on img at bounding box center [356, 242] width 619 height 360
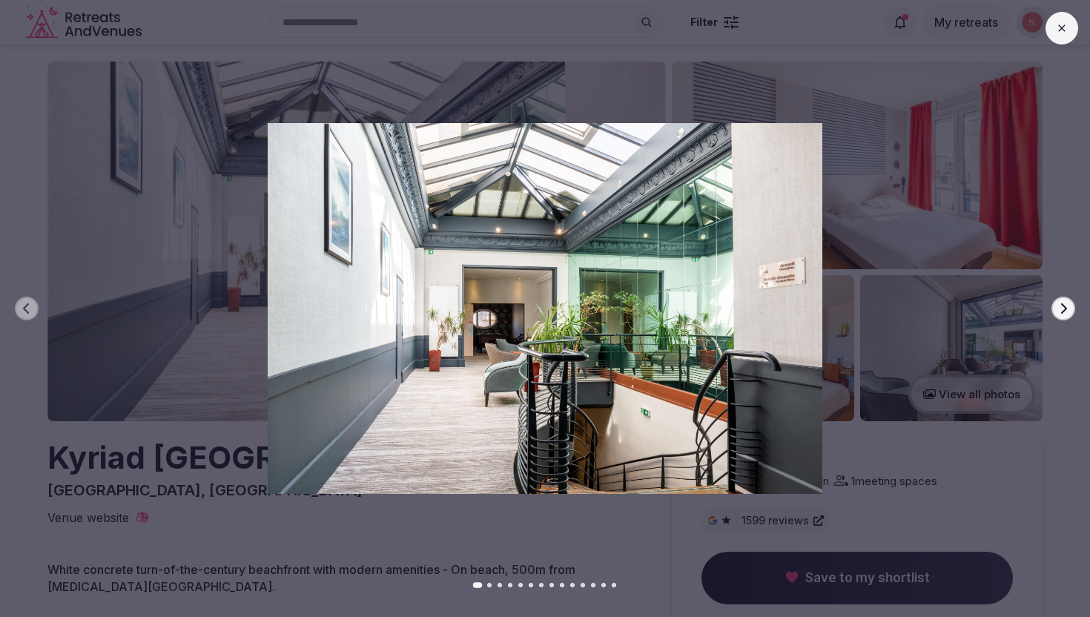
click at [1060, 313] on icon "button" at bounding box center [1064, 309] width 12 height 12
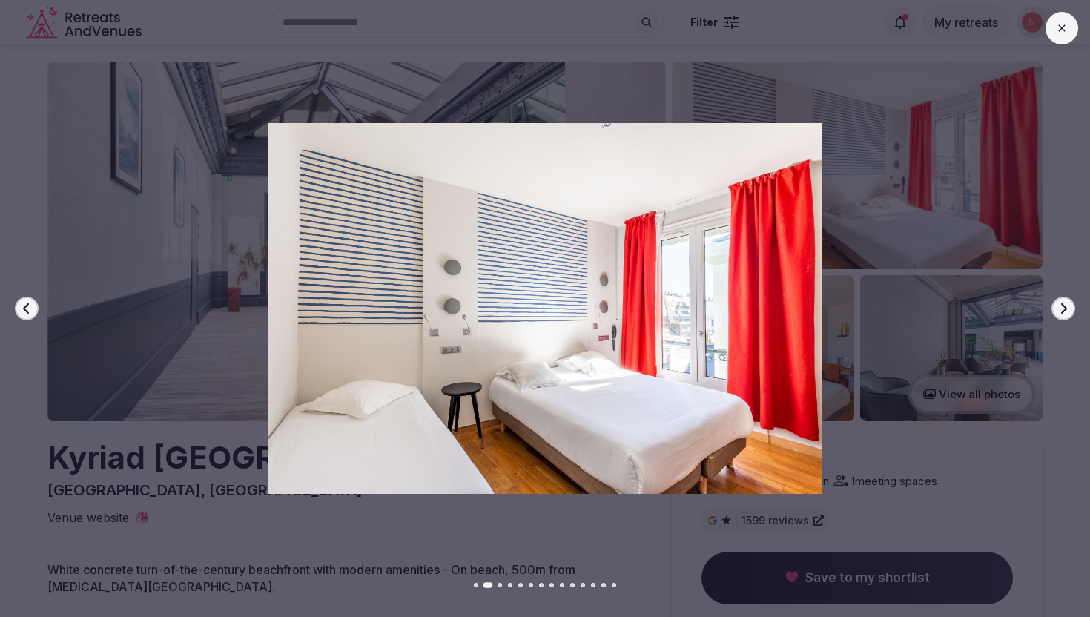
click at [1060, 313] on icon "button" at bounding box center [1064, 309] width 12 height 12
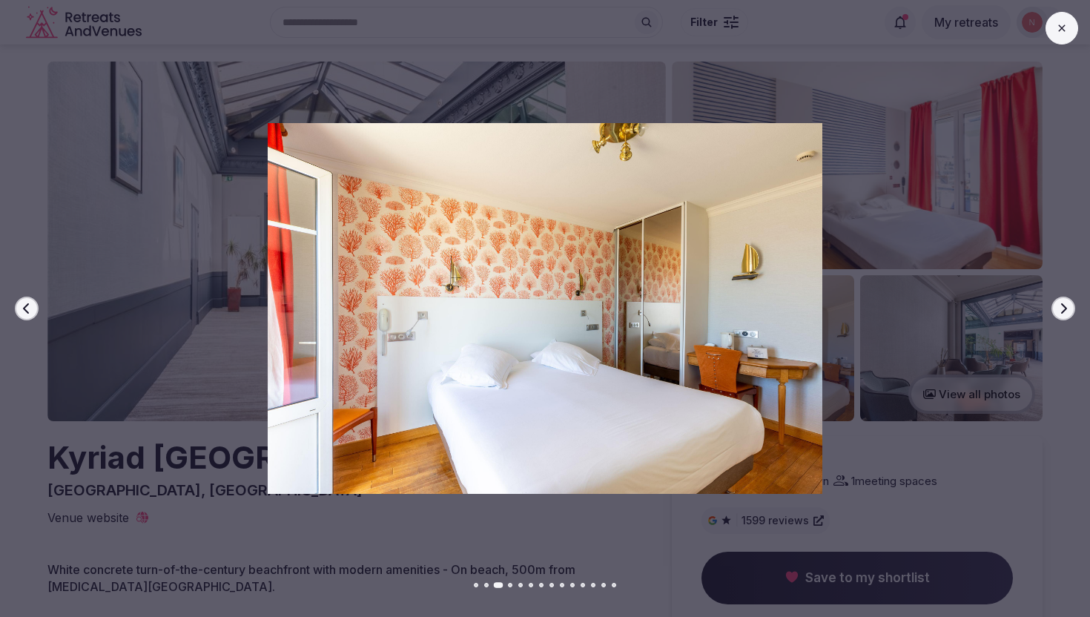
click at [1060, 313] on icon "button" at bounding box center [1064, 309] width 12 height 12
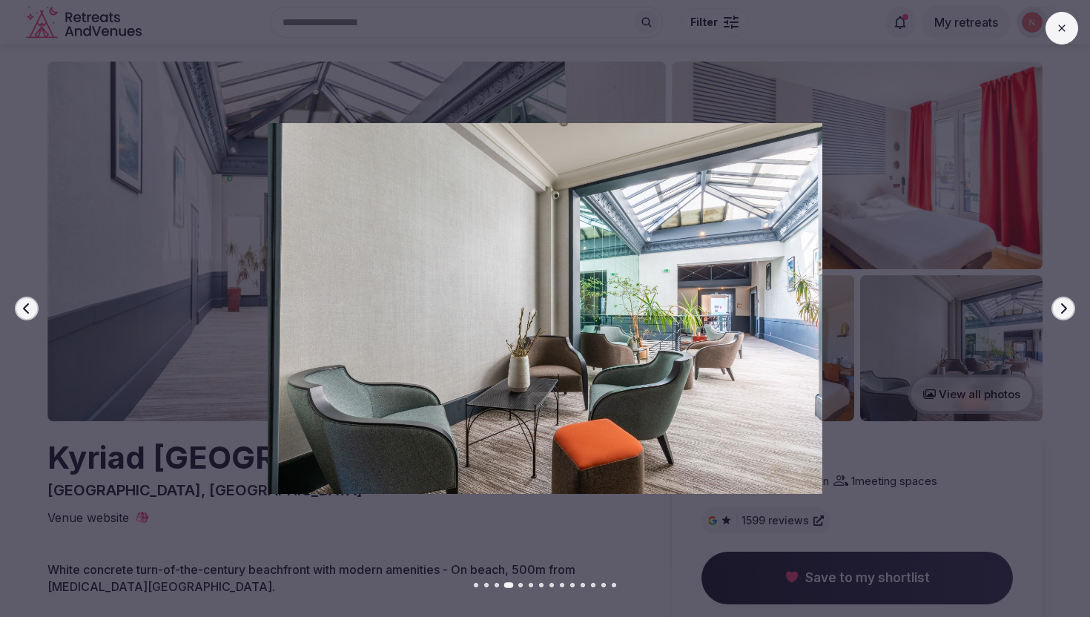
click at [1060, 314] on icon "button" at bounding box center [1064, 309] width 12 height 12
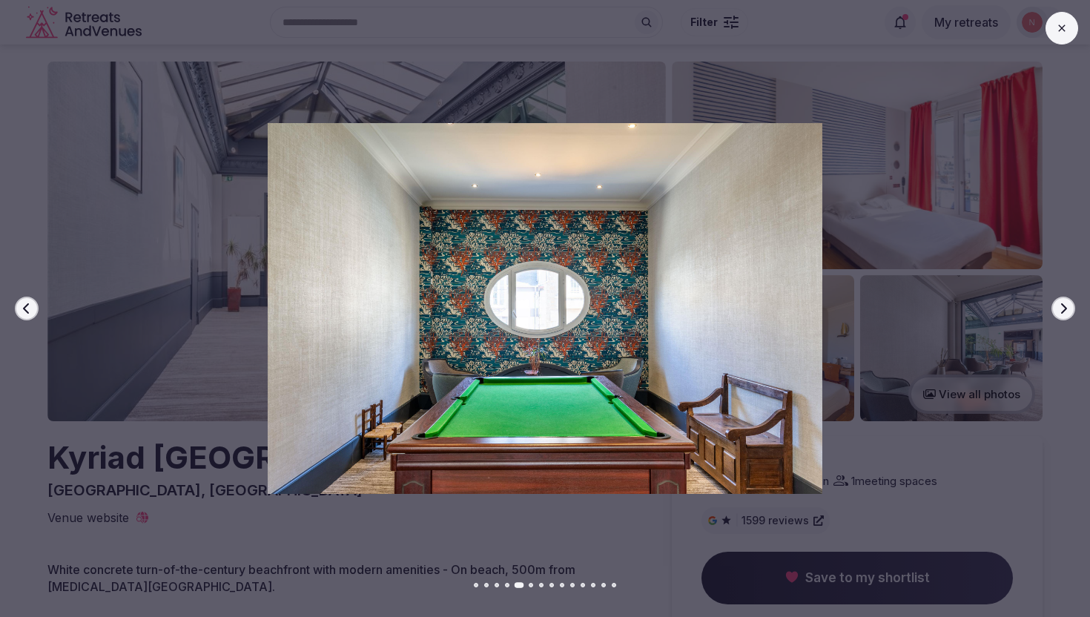
click at [1060, 314] on icon "button" at bounding box center [1064, 309] width 12 height 12
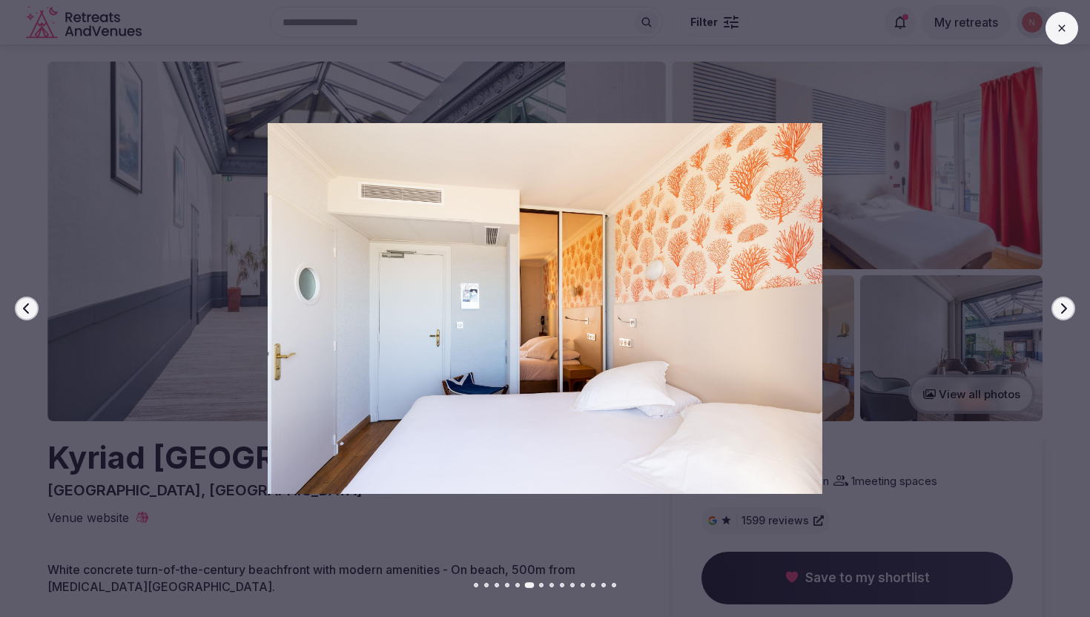
click at [1060, 314] on icon "button" at bounding box center [1064, 309] width 12 height 12
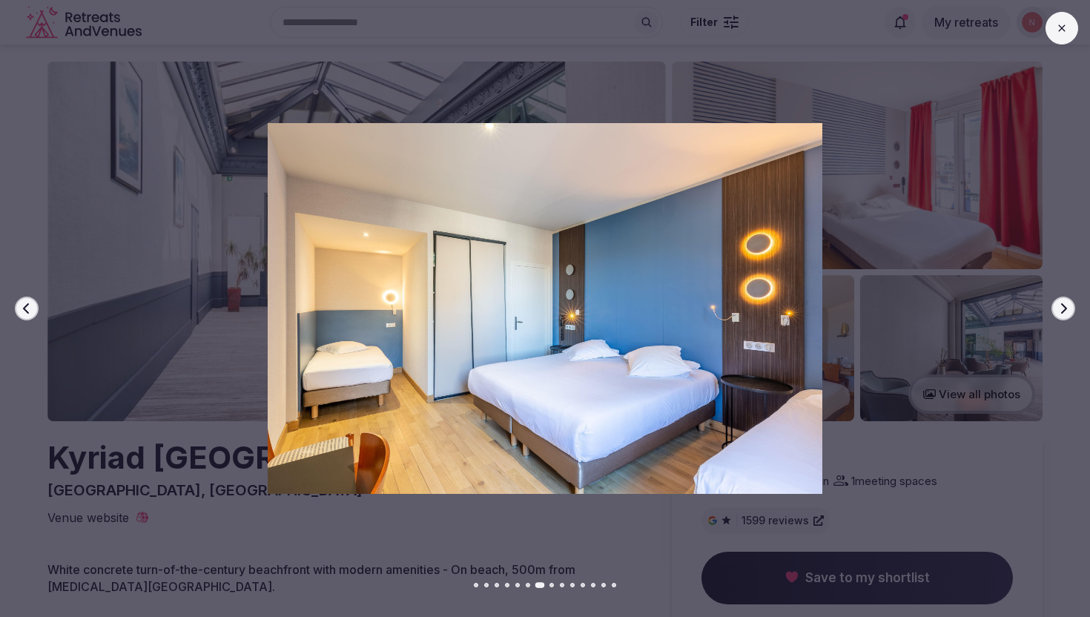
click at [1060, 314] on icon "button" at bounding box center [1064, 309] width 12 height 12
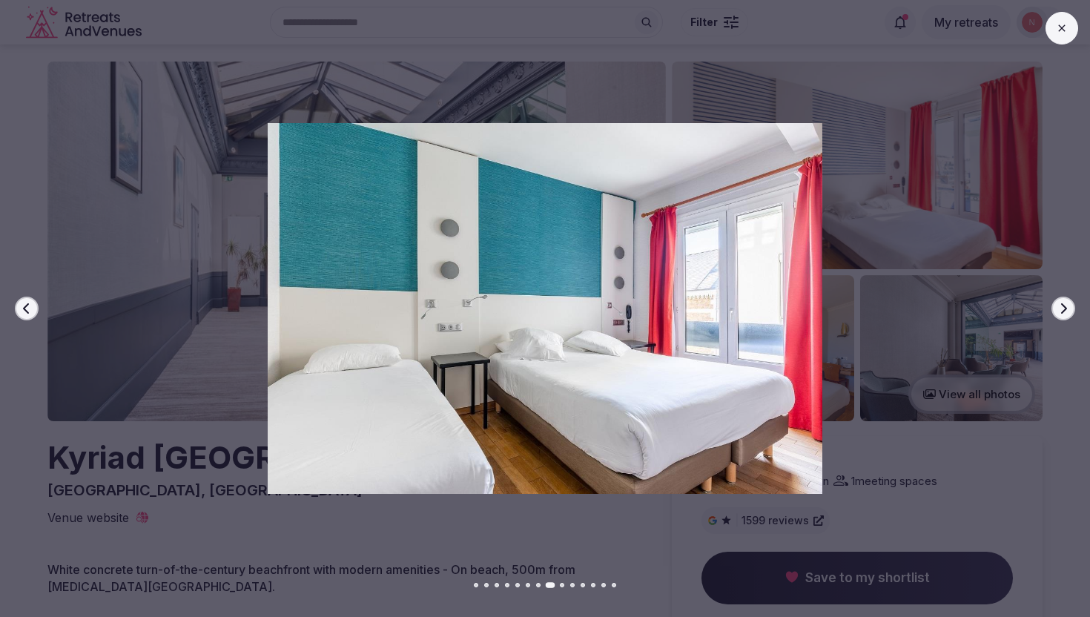
click at [1063, 35] on button at bounding box center [1062, 28] width 33 height 33
